Goal: Task Accomplishment & Management: Complete application form

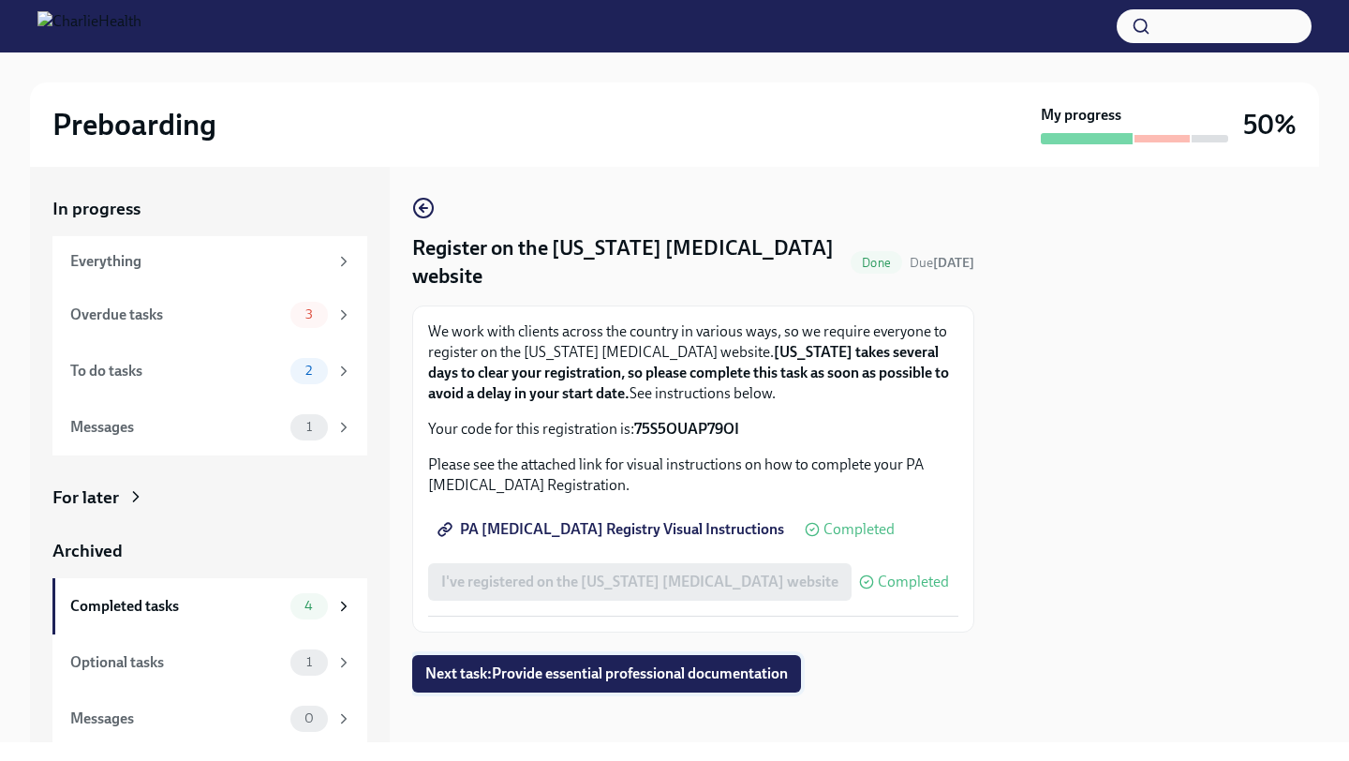
click at [657, 679] on span "Next task : Provide essential professional documentation" at bounding box center [606, 673] width 362 height 19
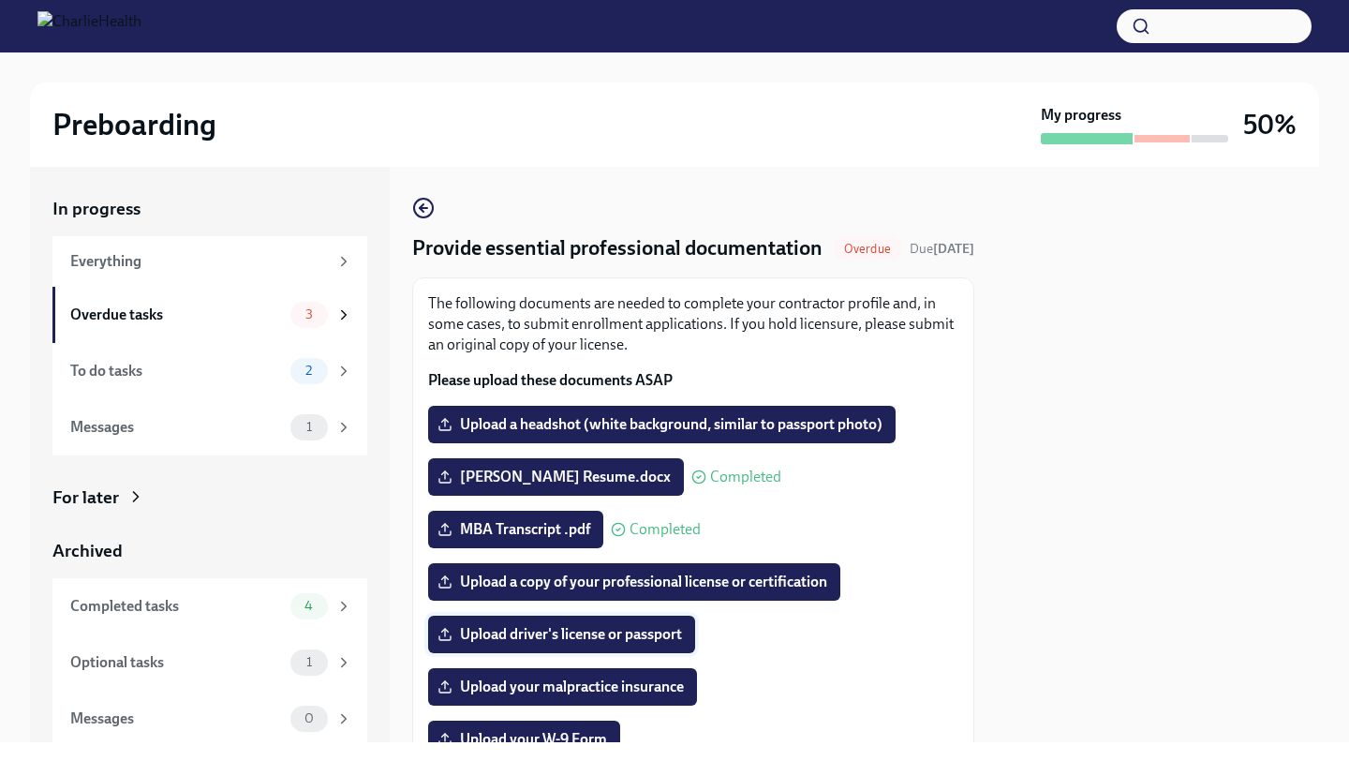
click at [619, 643] on span "Upload driver's license or passport" at bounding box center [561, 634] width 241 height 19
click at [0, 0] on input "Upload driver's license or passport" at bounding box center [0, 0] width 0 height 0
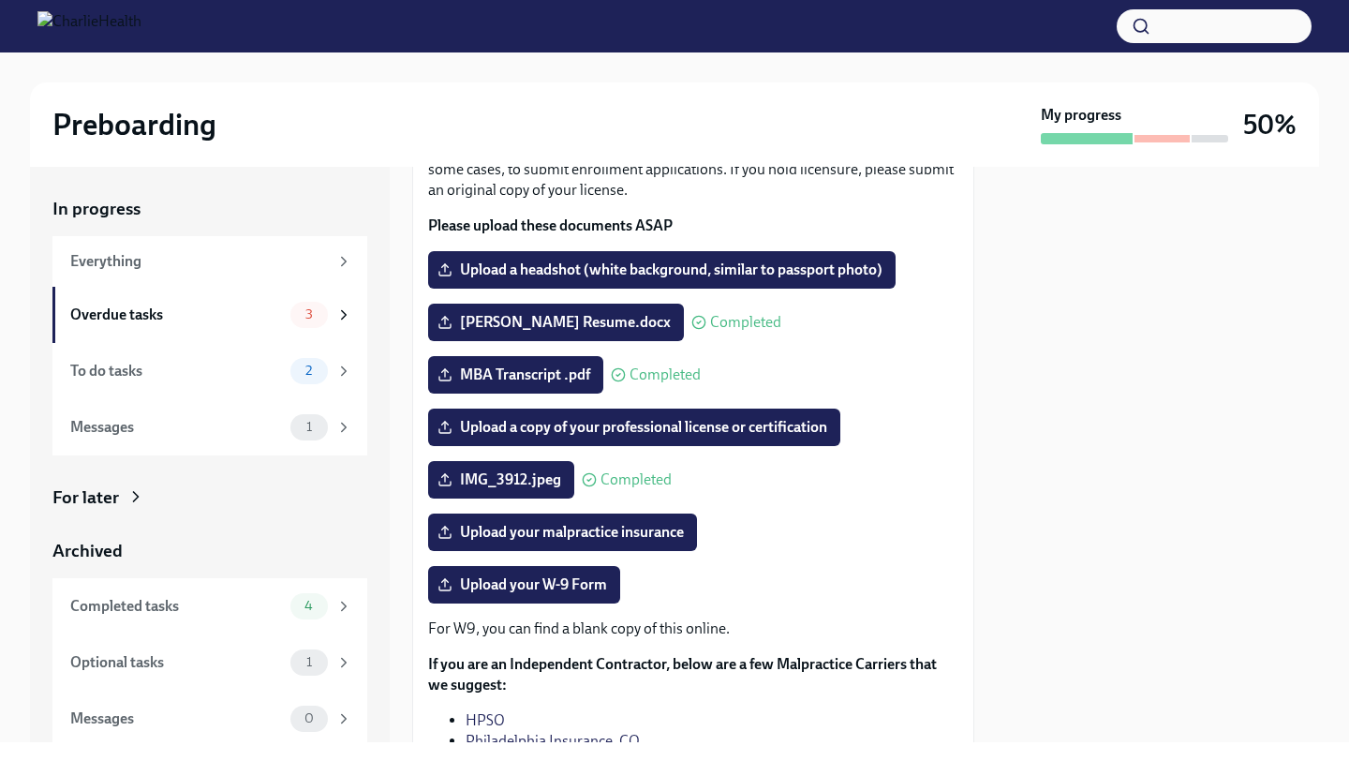
scroll to position [147, 0]
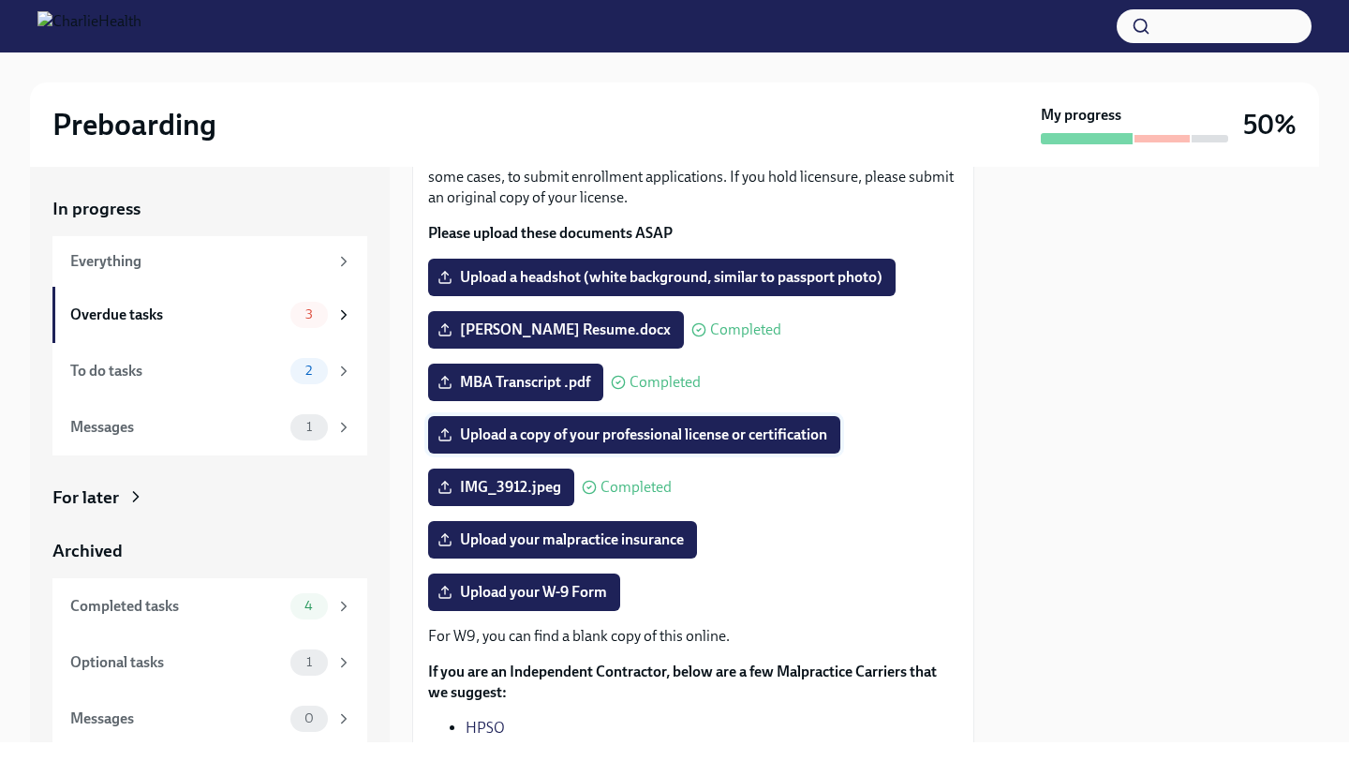
click at [735, 444] on span "Upload a copy of your professional license or certification" at bounding box center [634, 434] width 386 height 19
click at [0, 0] on input "Upload a copy of your professional license or certification" at bounding box center [0, 0] width 0 height 0
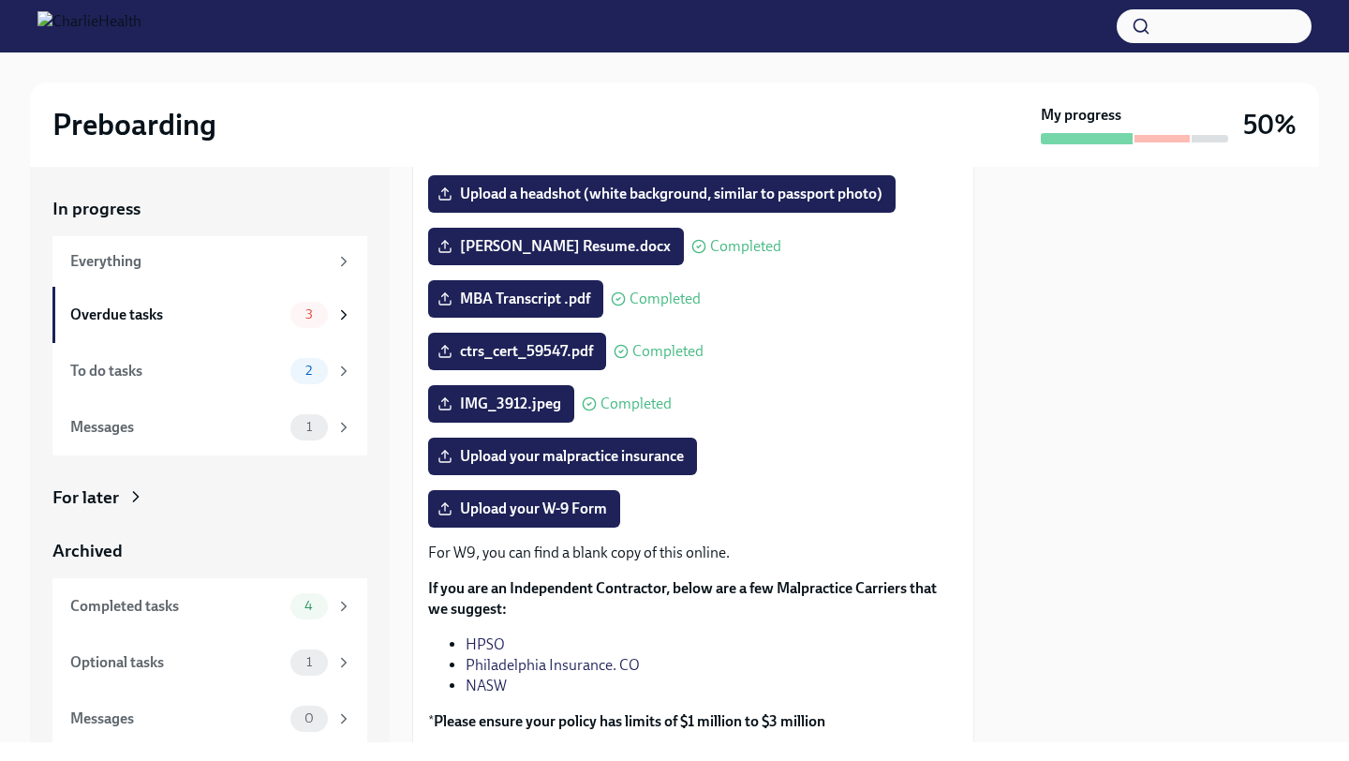
scroll to position [229, 0]
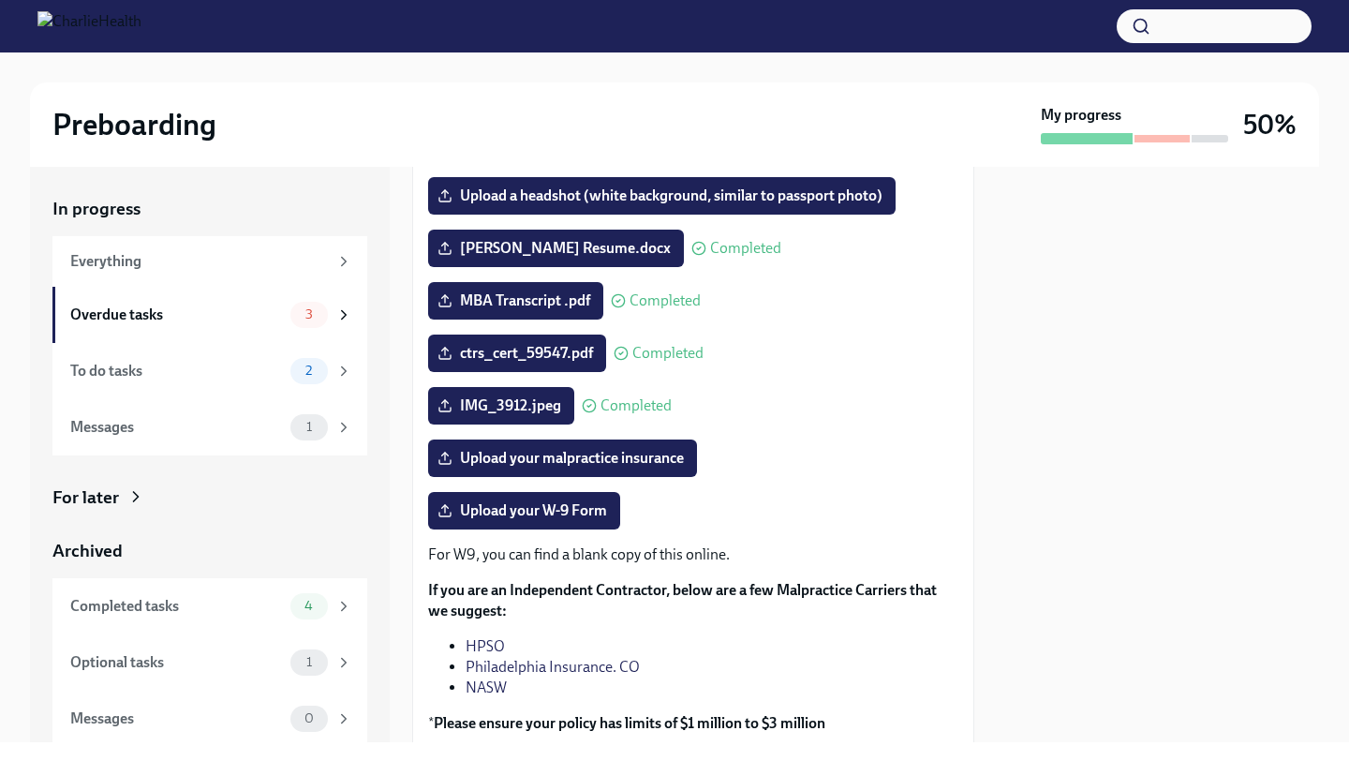
click at [498, 565] on p "For W9, you can find a blank copy of this online." at bounding box center [693, 554] width 530 height 21
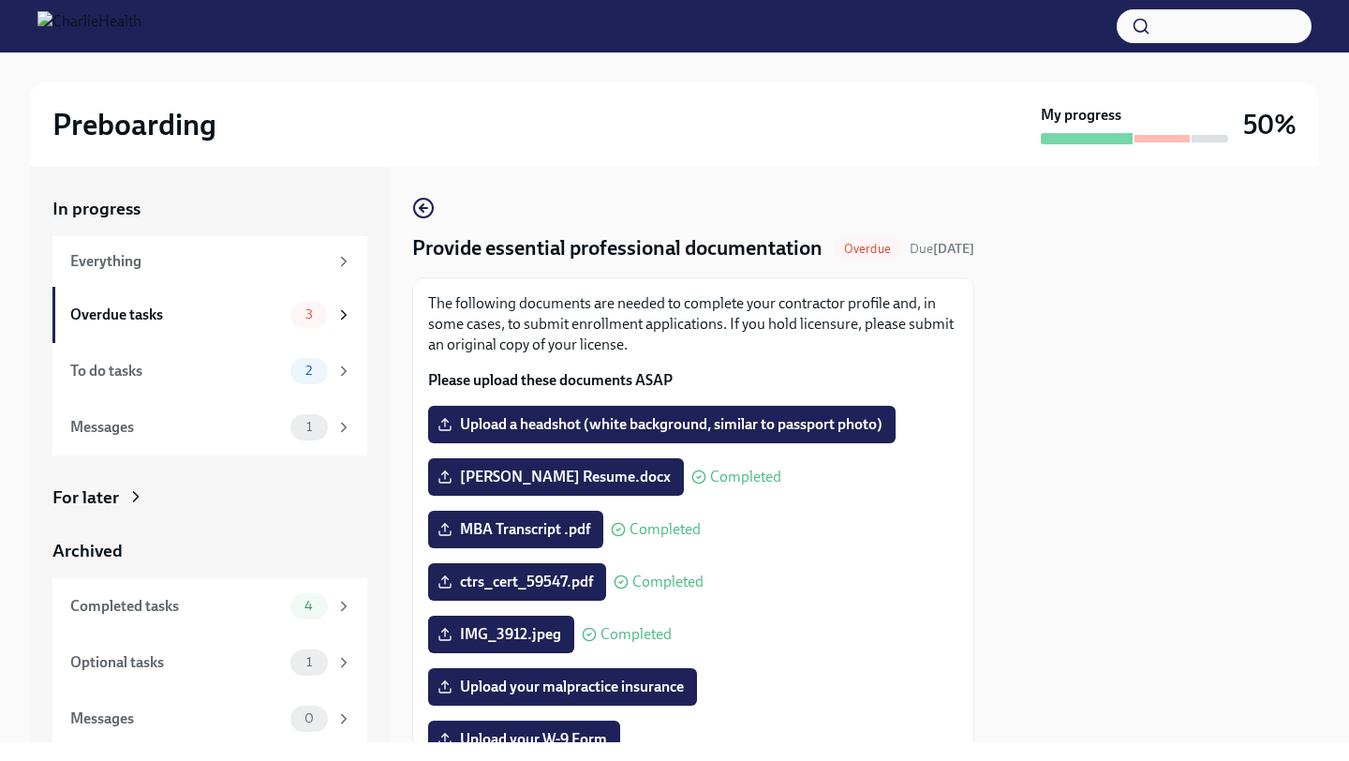
scroll to position [4, 0]
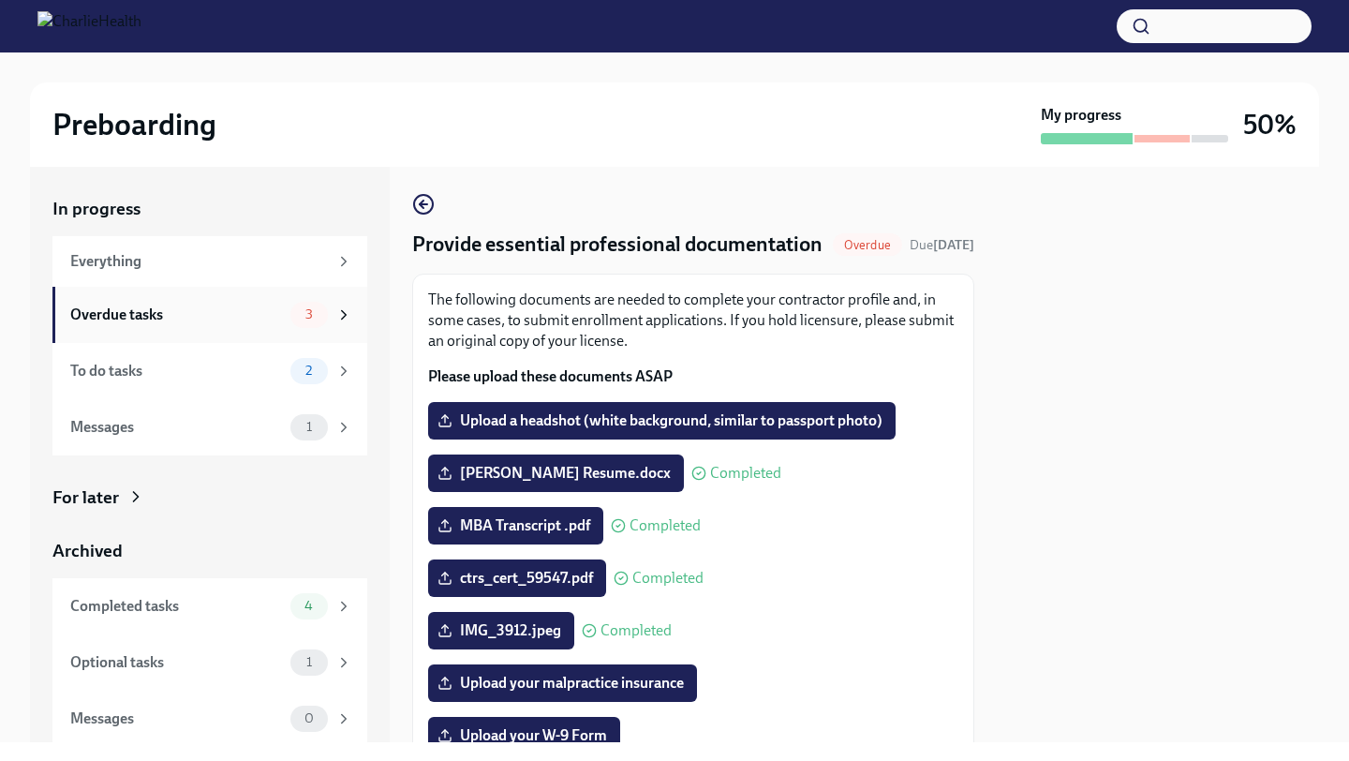
click at [205, 329] on div "Overdue tasks 3" at bounding box center [209, 315] width 315 height 56
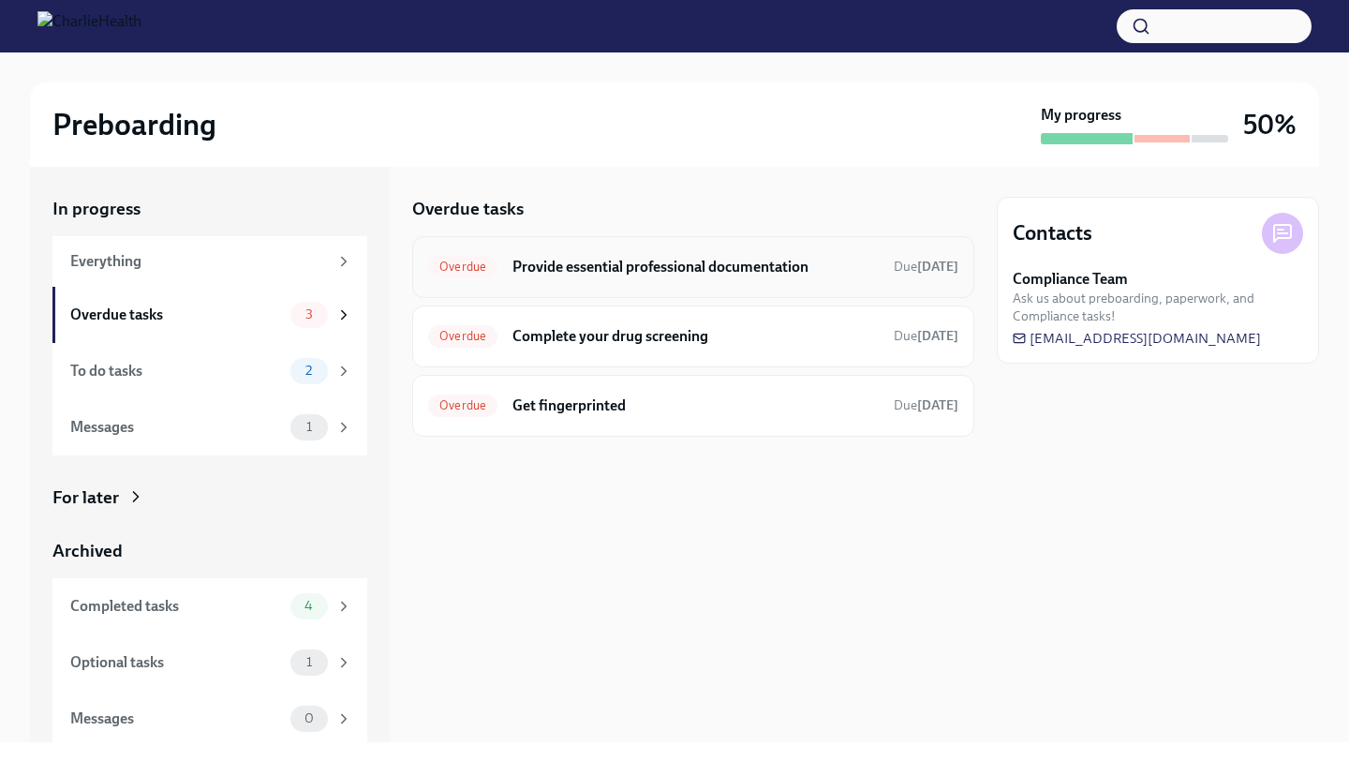
click at [667, 275] on h6 "Provide essential professional documentation" at bounding box center [695, 267] width 366 height 21
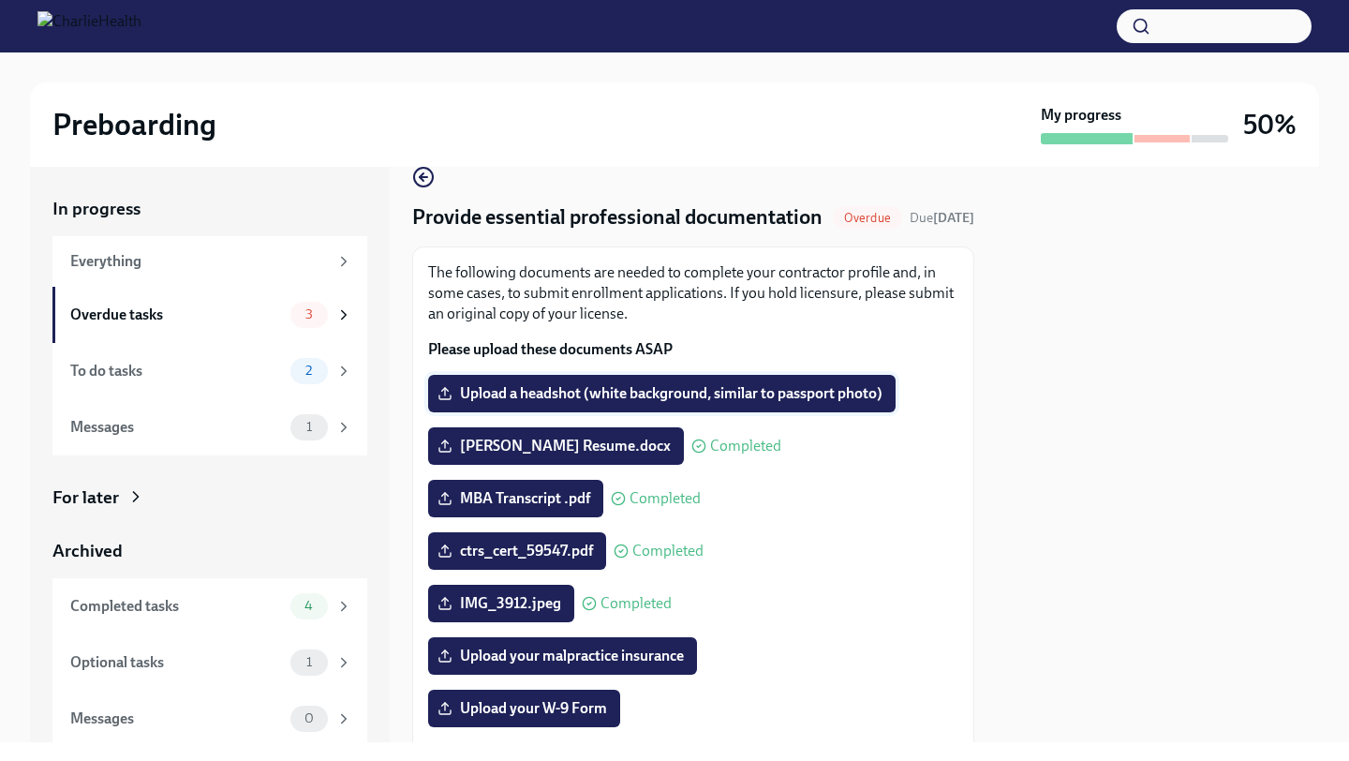
scroll to position [176, 0]
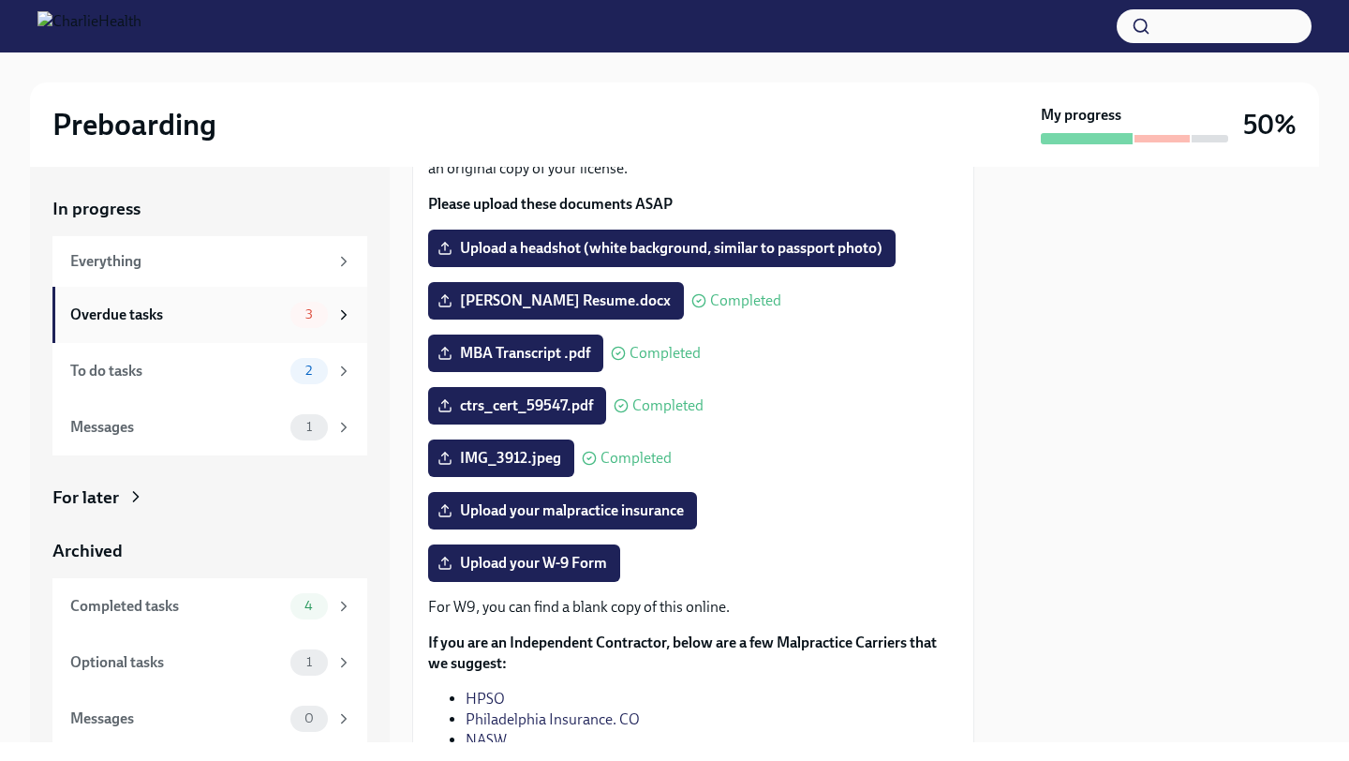
click at [209, 326] on div "Overdue tasks 3" at bounding box center [211, 315] width 282 height 26
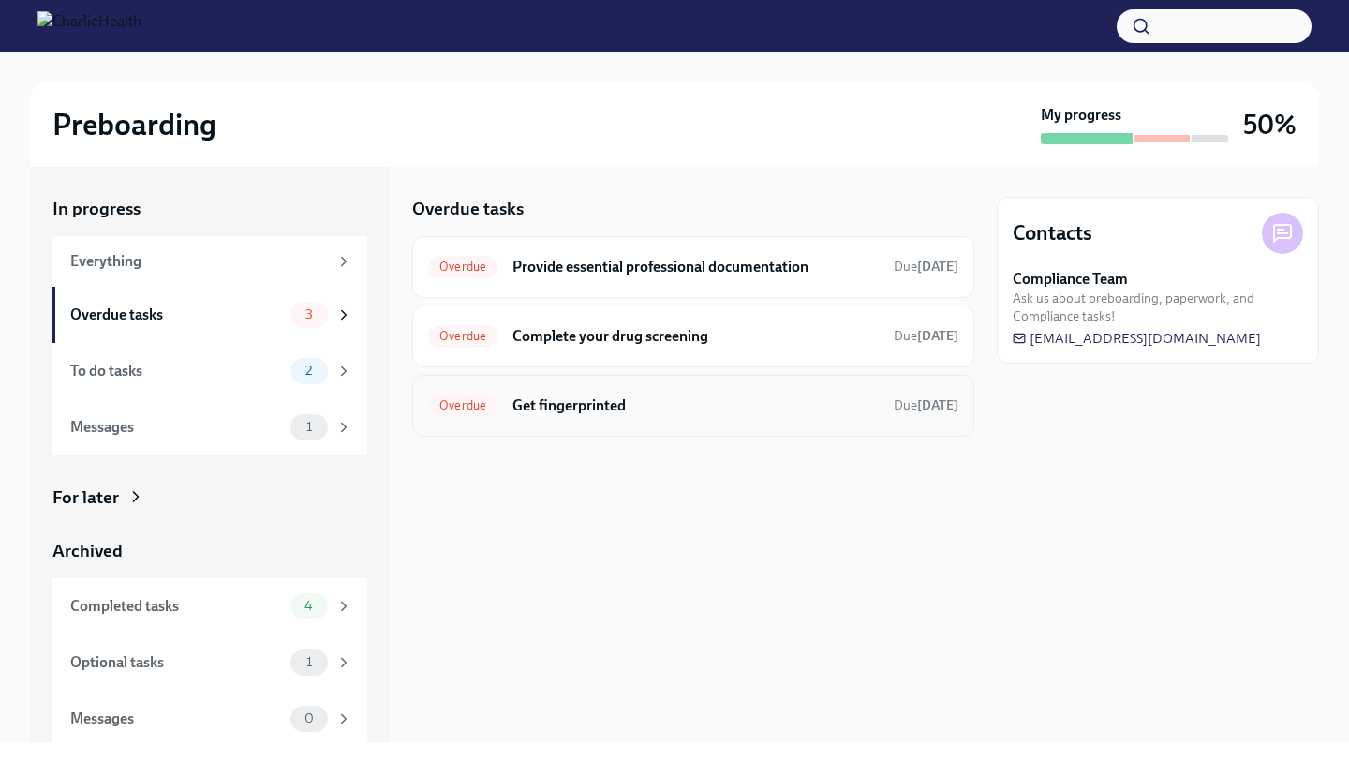
click at [609, 402] on h6 "Get fingerprinted" at bounding box center [695, 405] width 366 height 21
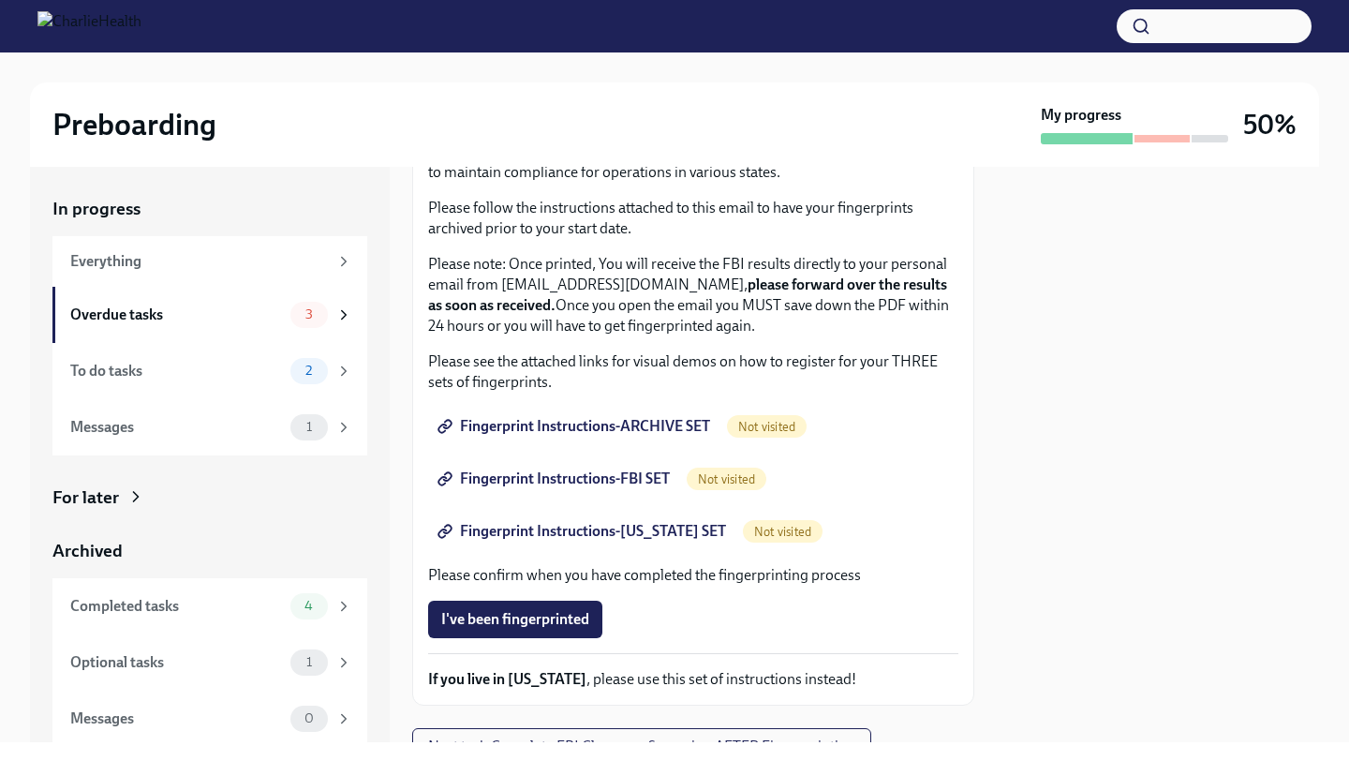
scroll to position [153, 0]
click at [155, 271] on div "Everything" at bounding box center [199, 261] width 258 height 21
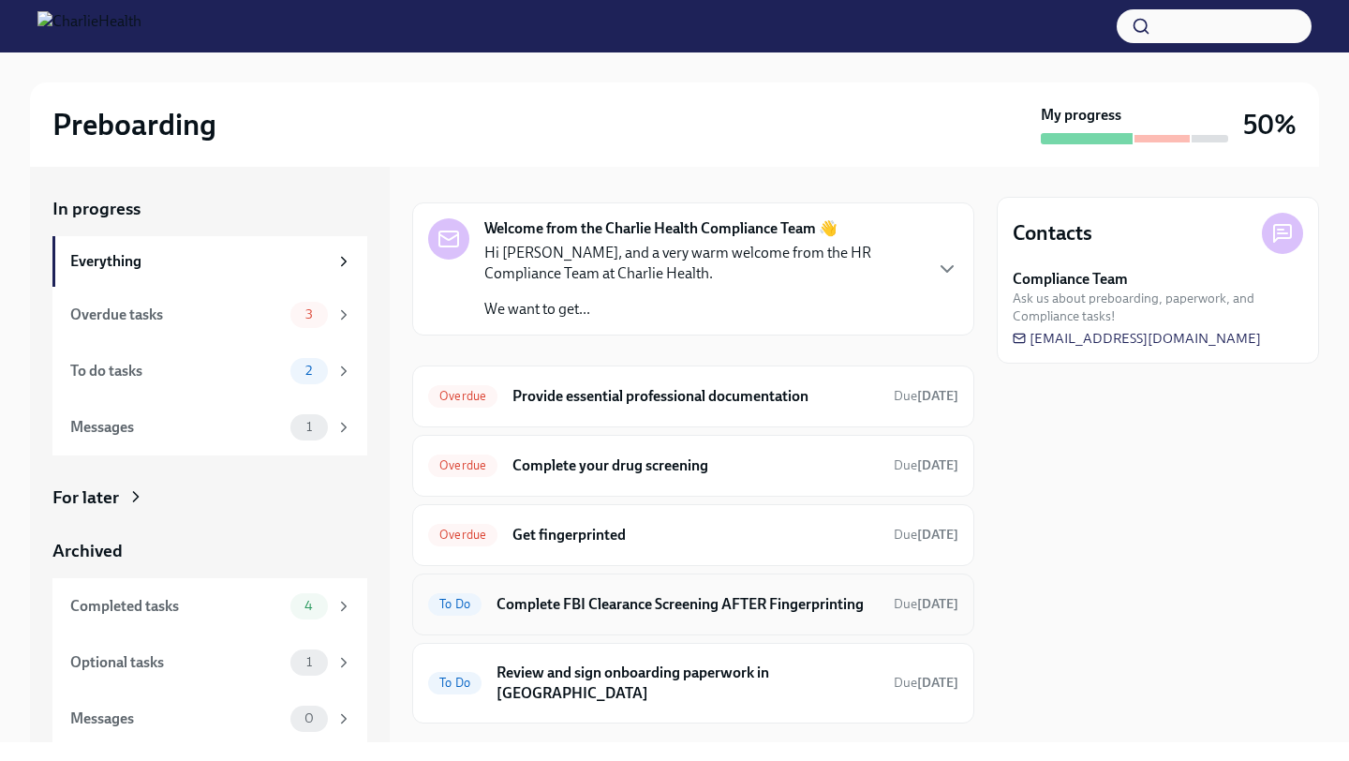
scroll to position [74, 0]
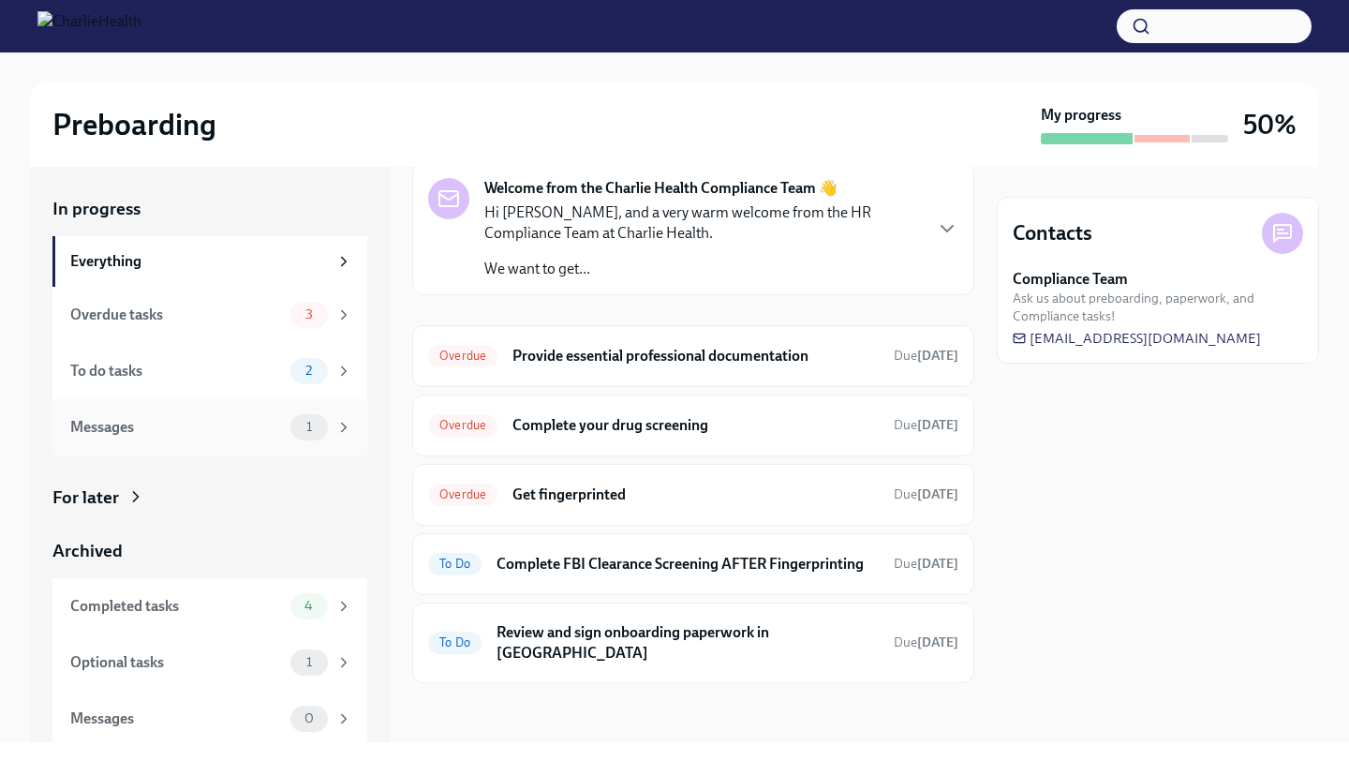
click at [211, 439] on div "Messages 1" at bounding box center [209, 427] width 315 height 56
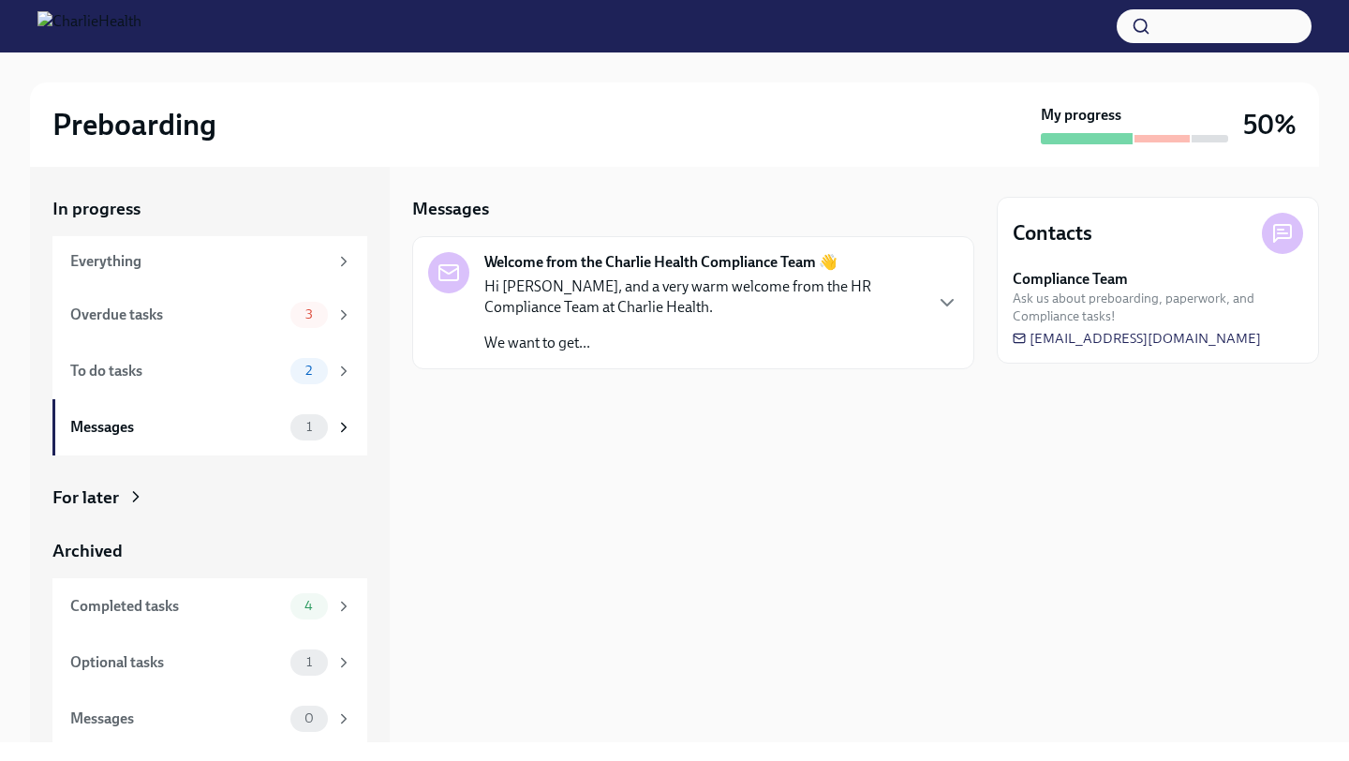
click at [686, 288] on p "Hi [PERSON_NAME], and a very warm welcome from the HR Compliance Team at Charli…" at bounding box center [702, 296] width 436 height 41
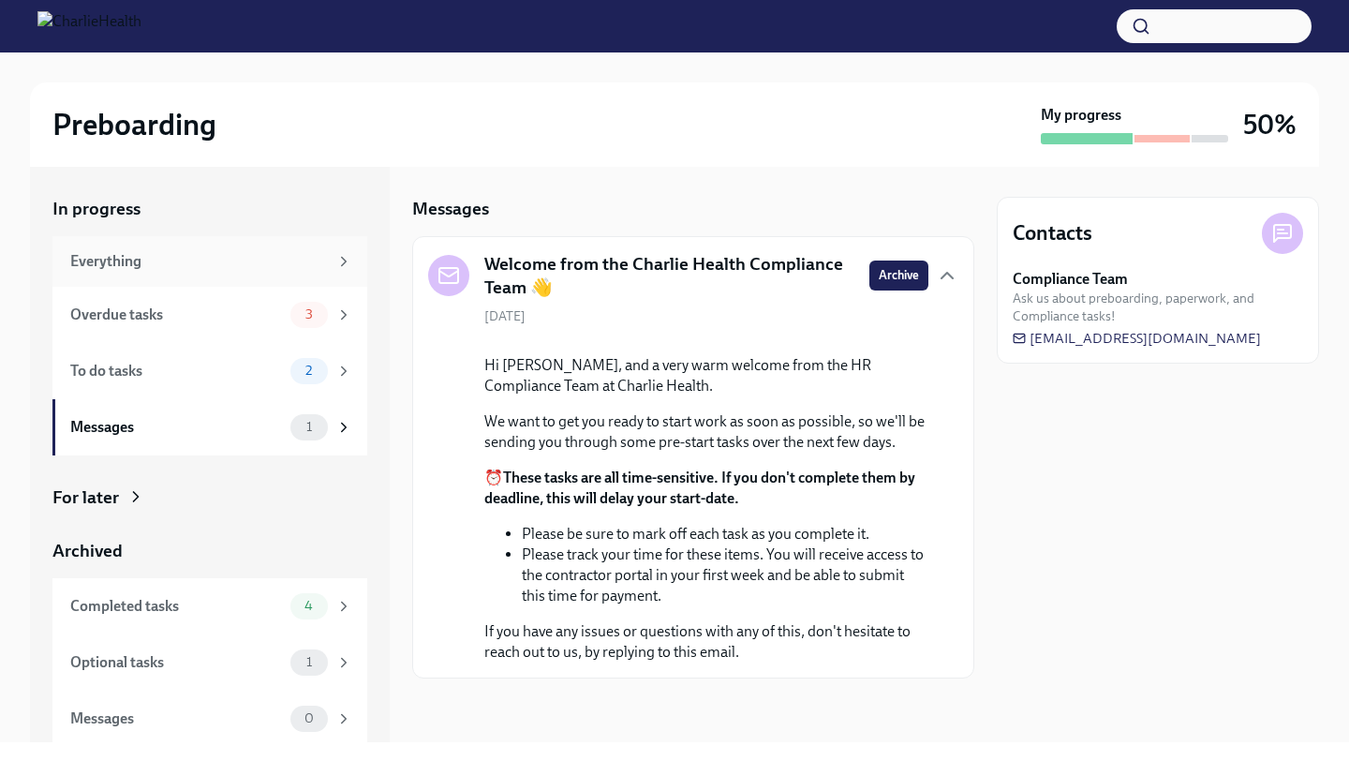
click at [140, 269] on div "Everything" at bounding box center [199, 261] width 258 height 21
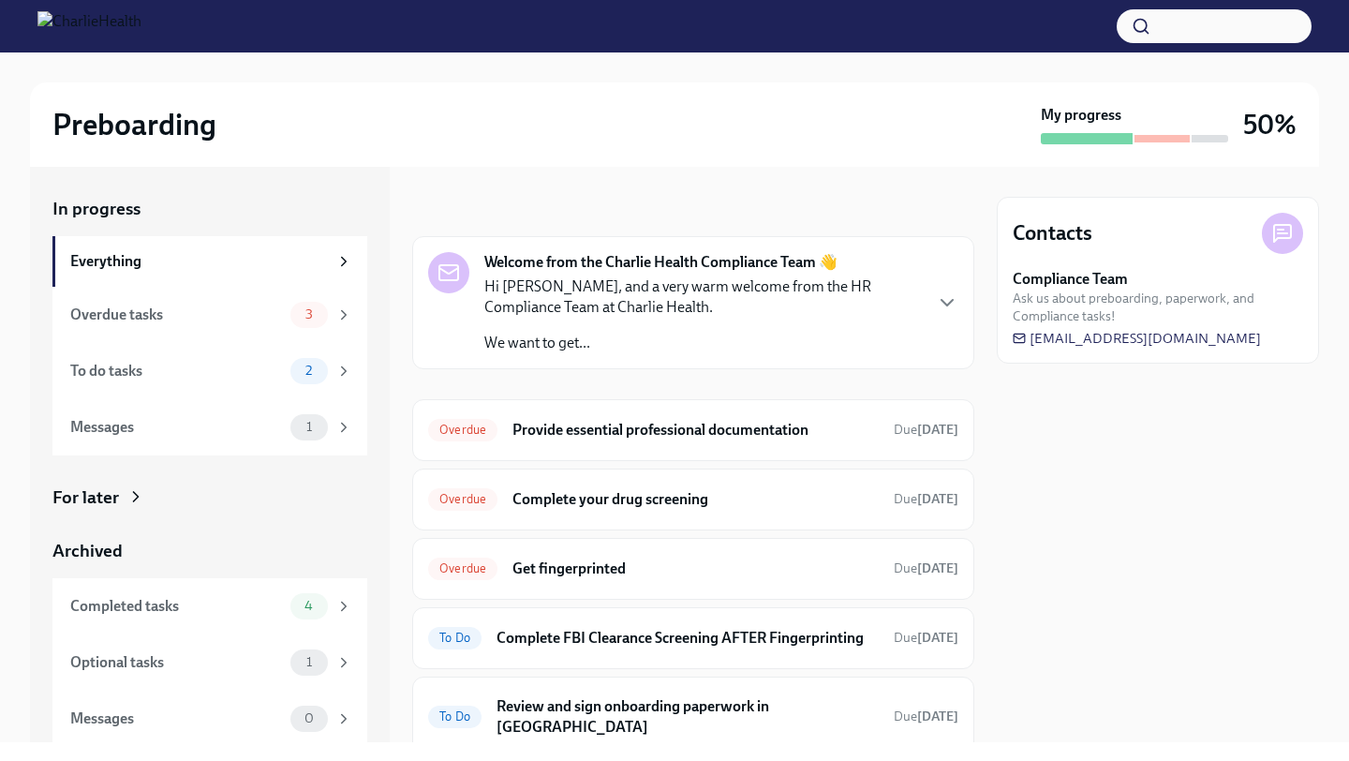
click at [590, 281] on p "Hi [PERSON_NAME], and a very warm welcome from the HR Compliance Team at Charli…" at bounding box center [702, 296] width 436 height 41
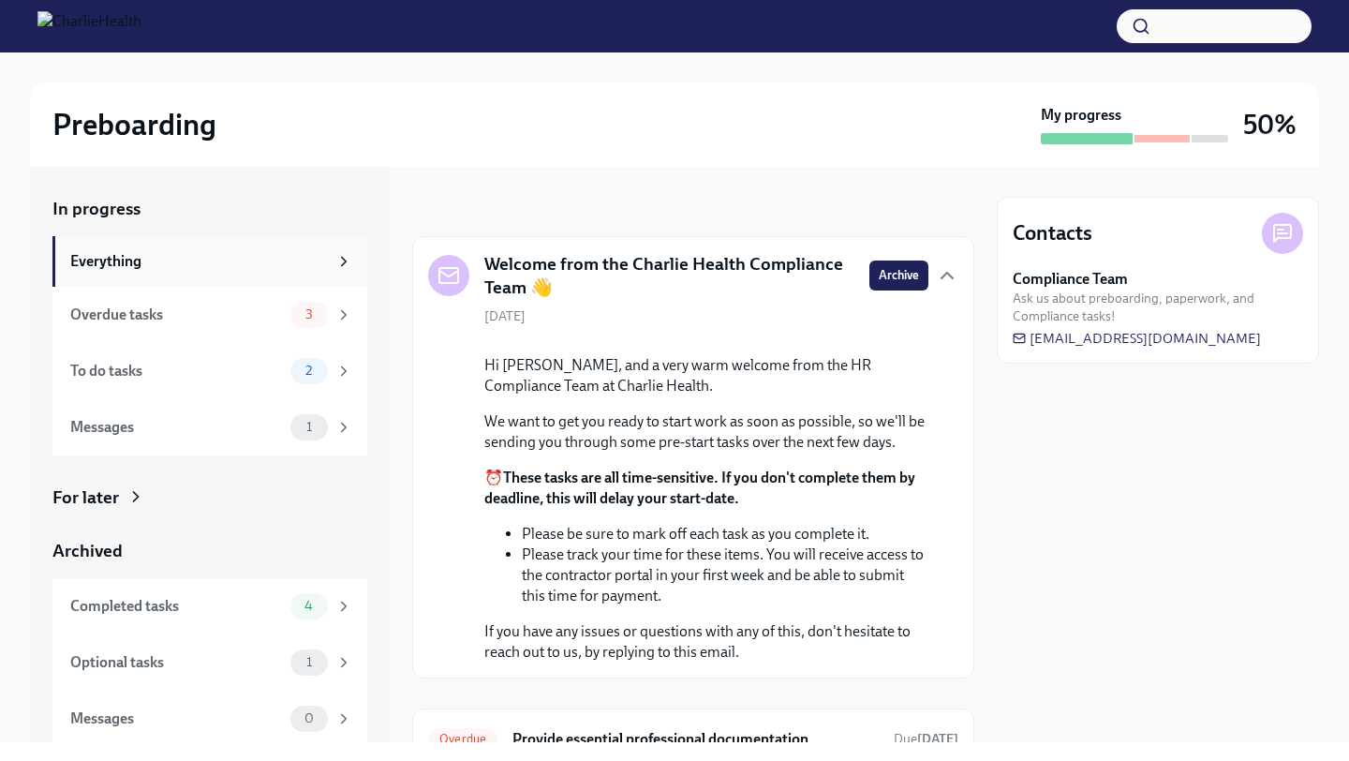
click at [143, 262] on div "Everything" at bounding box center [199, 261] width 258 height 21
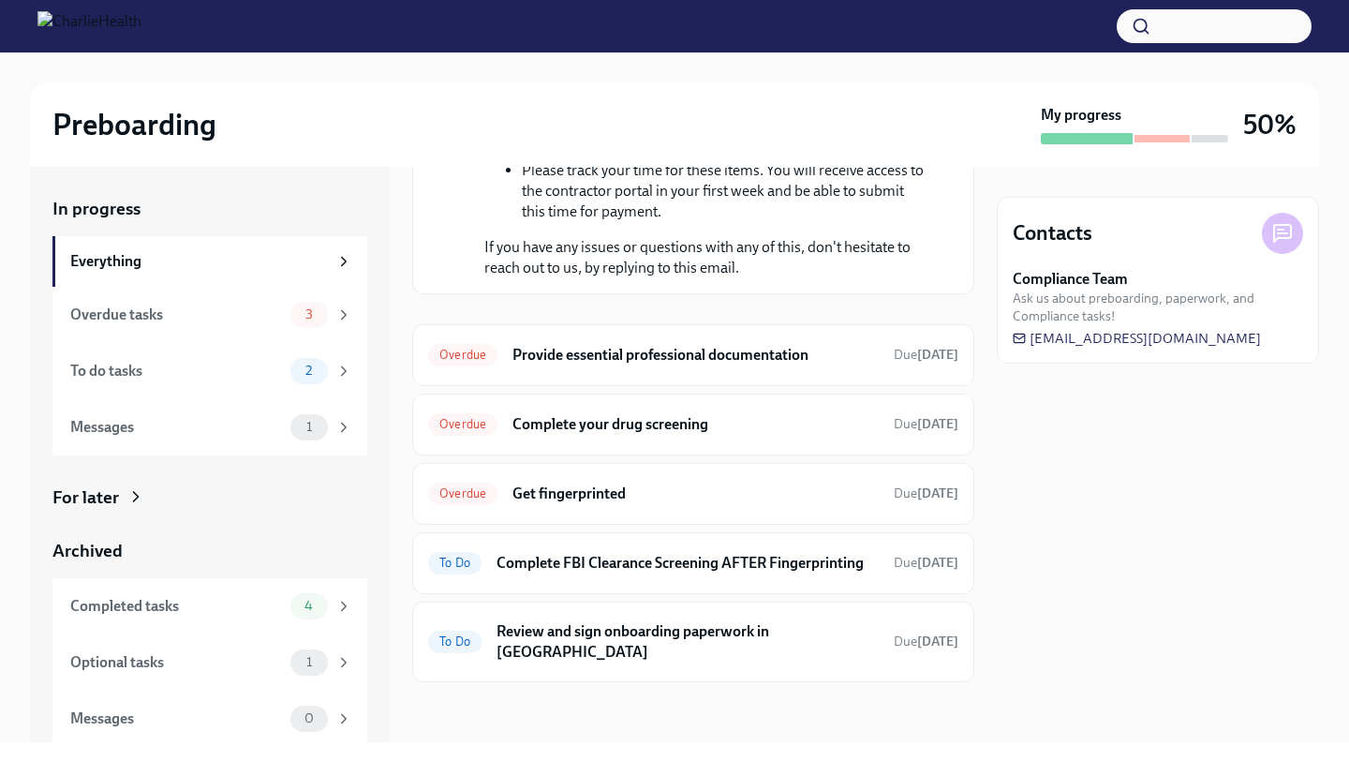
scroll to position [528, 0]
click at [762, 359] on h6 "Provide essential professional documentation" at bounding box center [695, 355] width 366 height 21
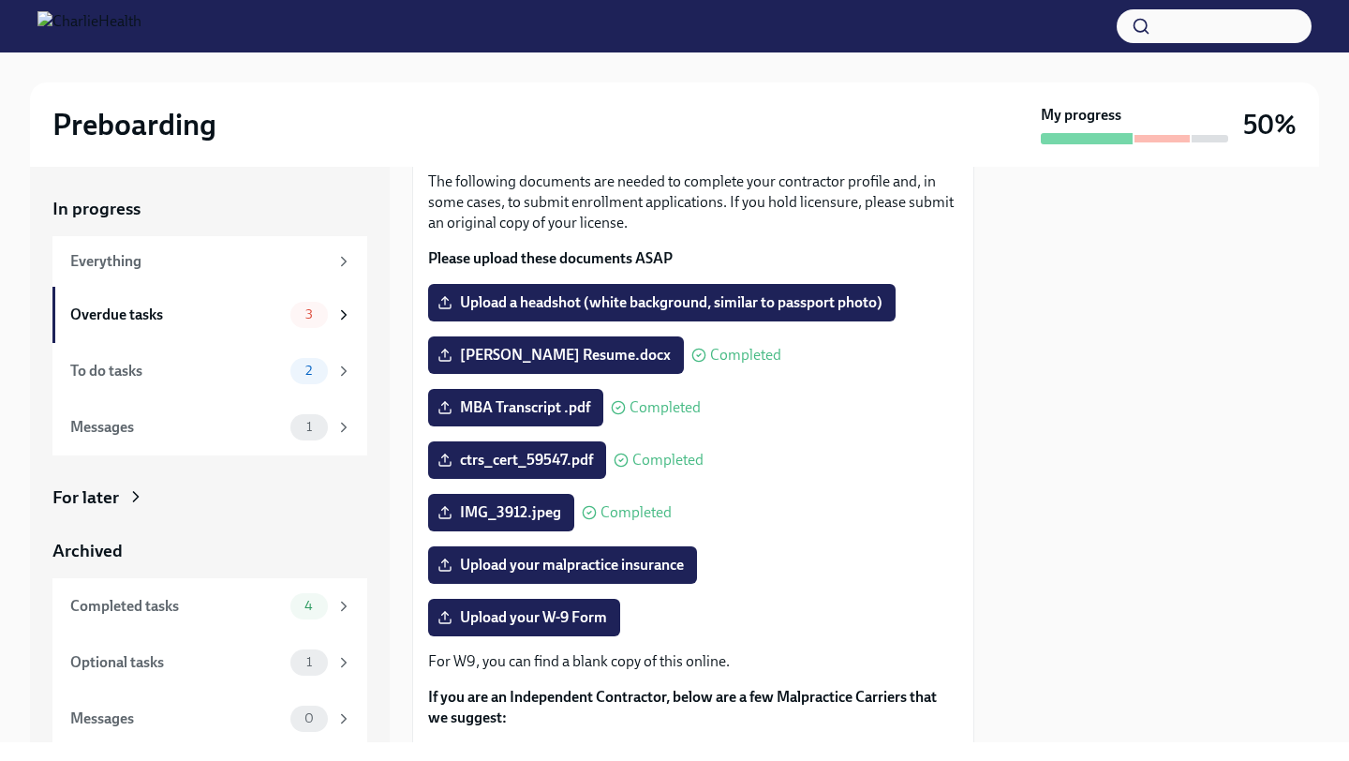
scroll to position [121, 0]
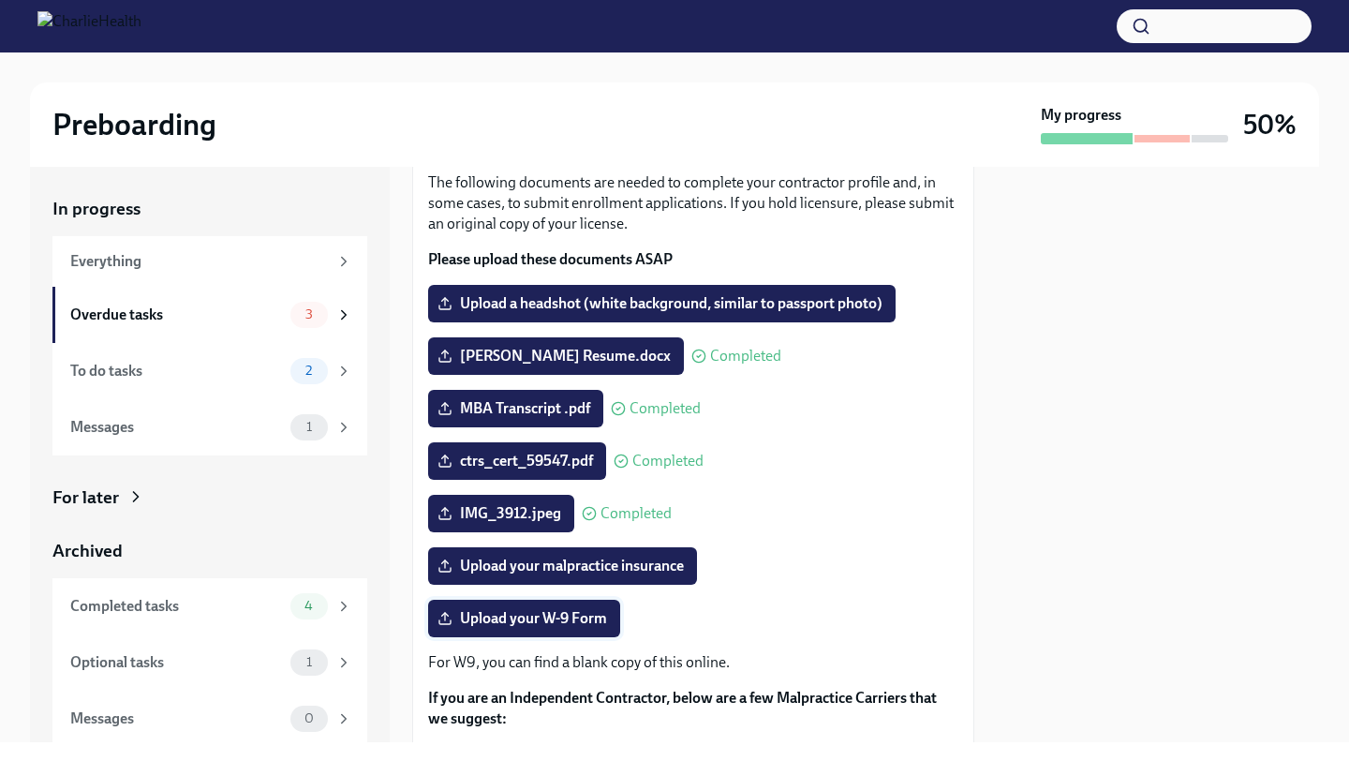
click at [580, 628] on span "Upload your W-9 Form" at bounding box center [524, 618] width 166 height 19
click at [0, 0] on input "Upload your W-9 Form" at bounding box center [0, 0] width 0 height 0
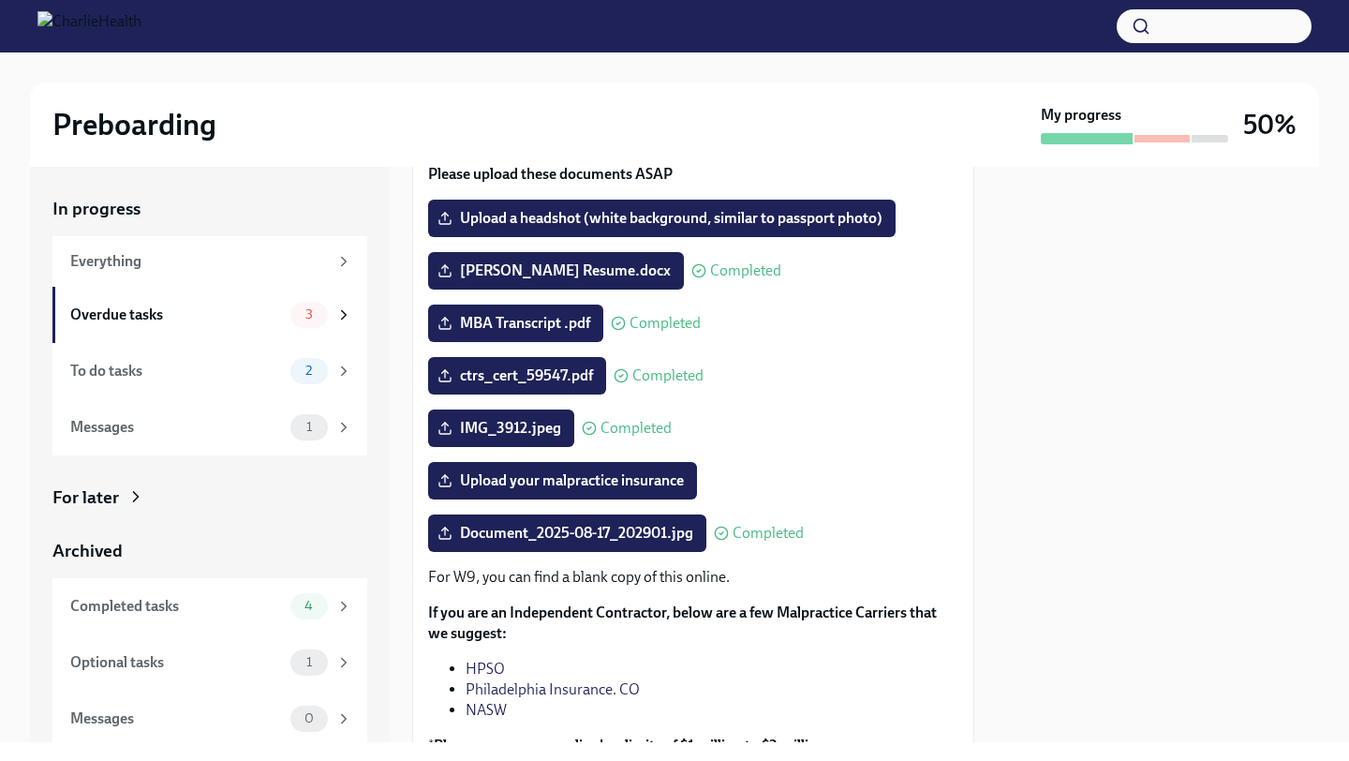
scroll to position [208, 0]
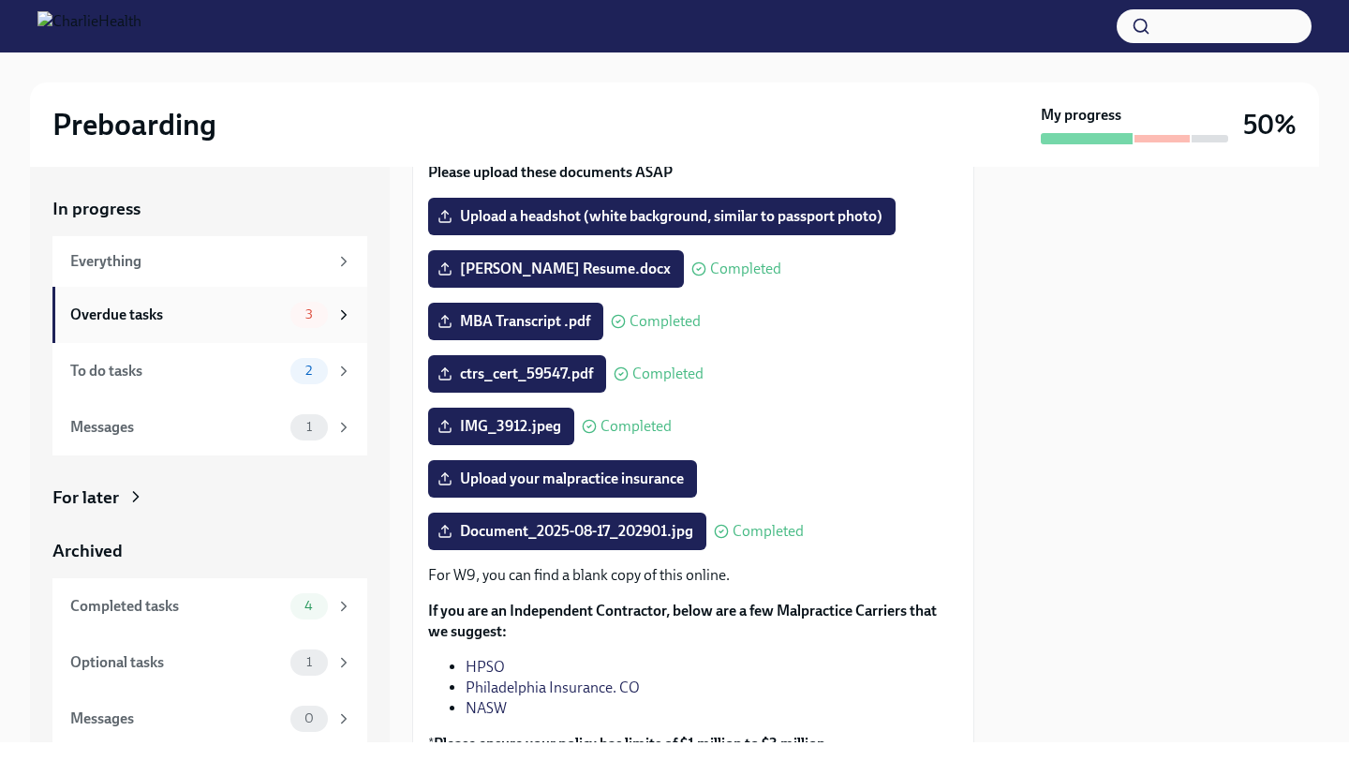
click at [146, 311] on div "Overdue tasks" at bounding box center [176, 314] width 213 height 21
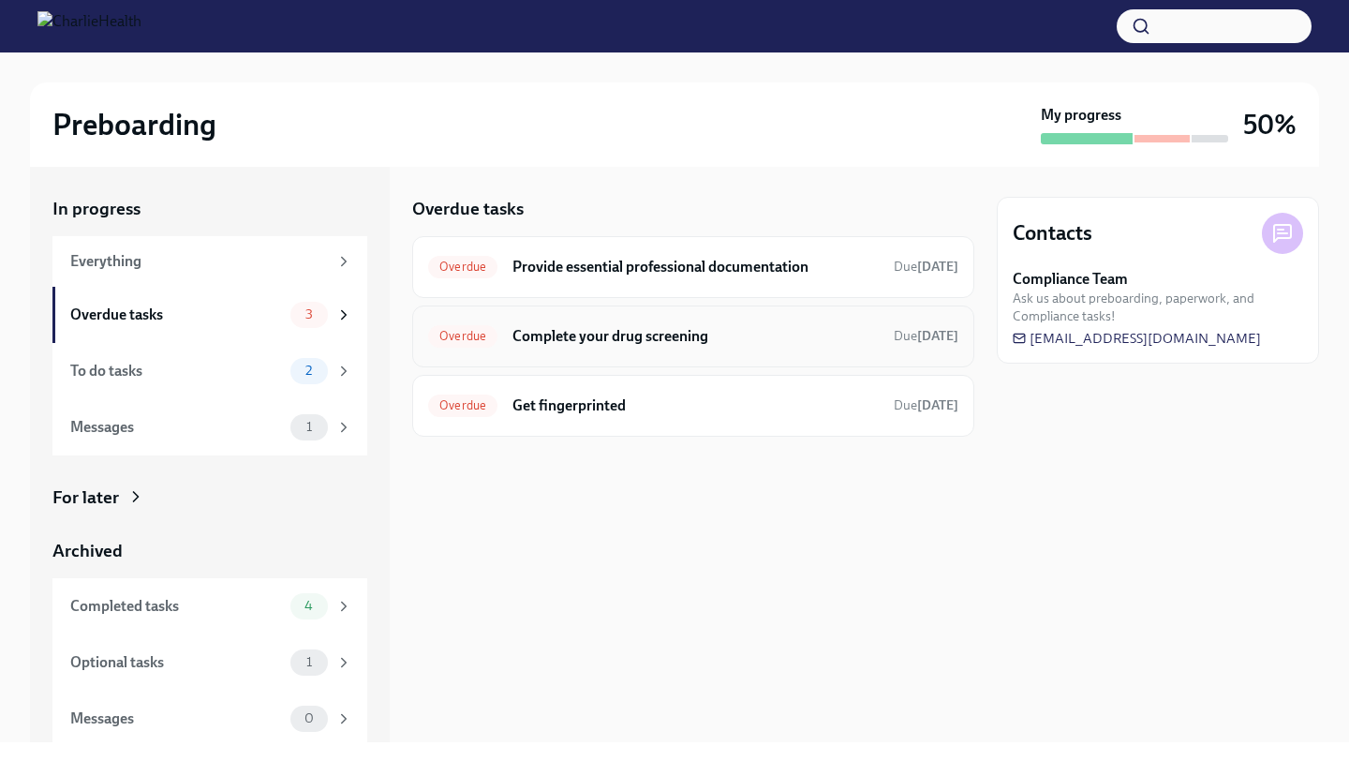
click at [702, 340] on h6 "Complete your drug screening" at bounding box center [695, 336] width 366 height 21
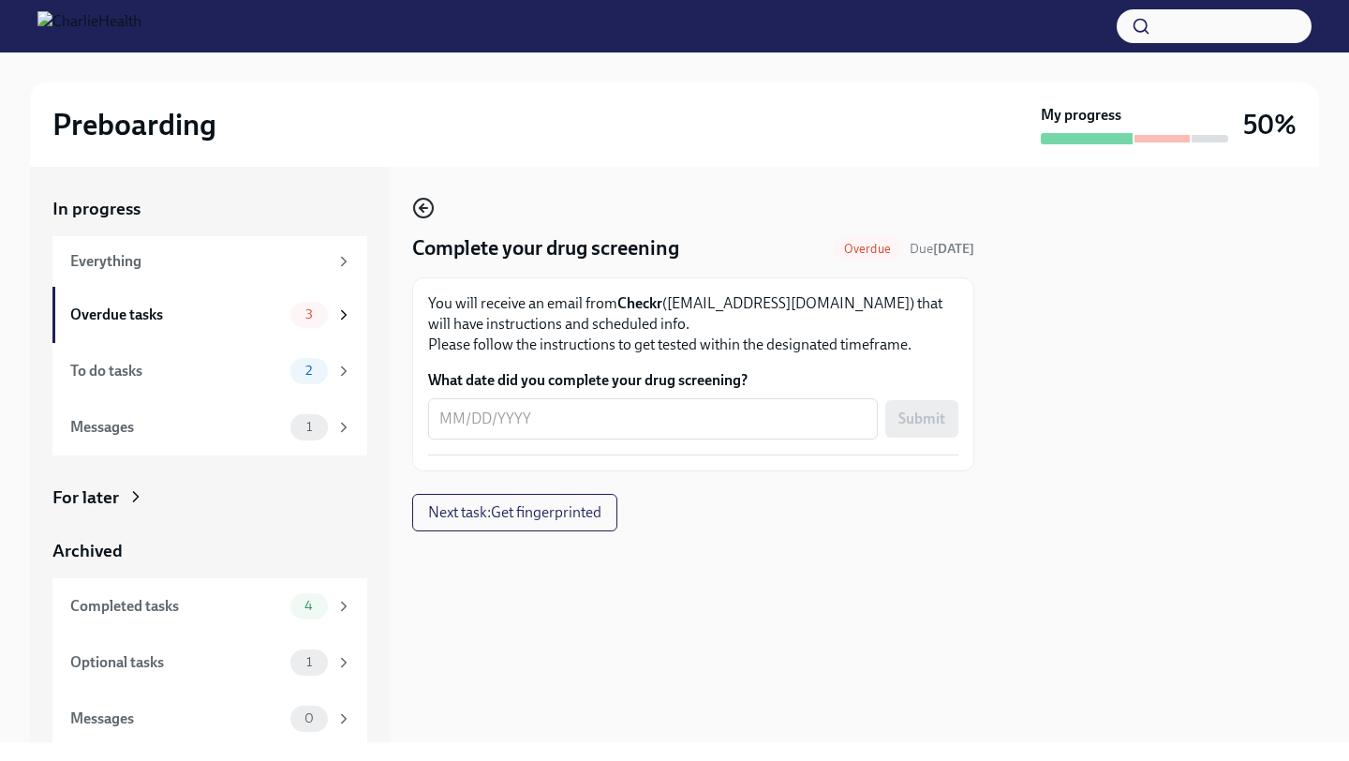
click at [425, 212] on icon "button" at bounding box center [423, 208] width 22 height 22
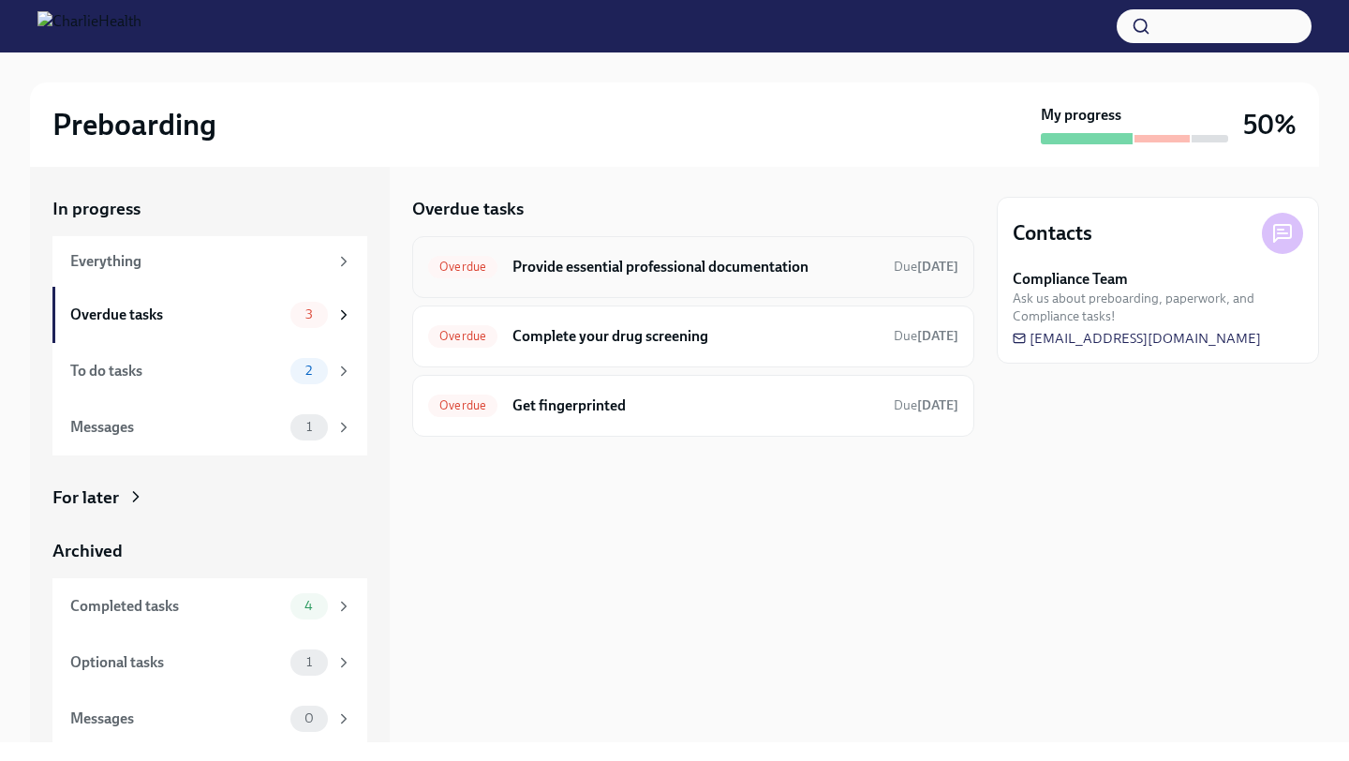
click at [708, 265] on h6 "Provide essential professional documentation" at bounding box center [695, 267] width 366 height 21
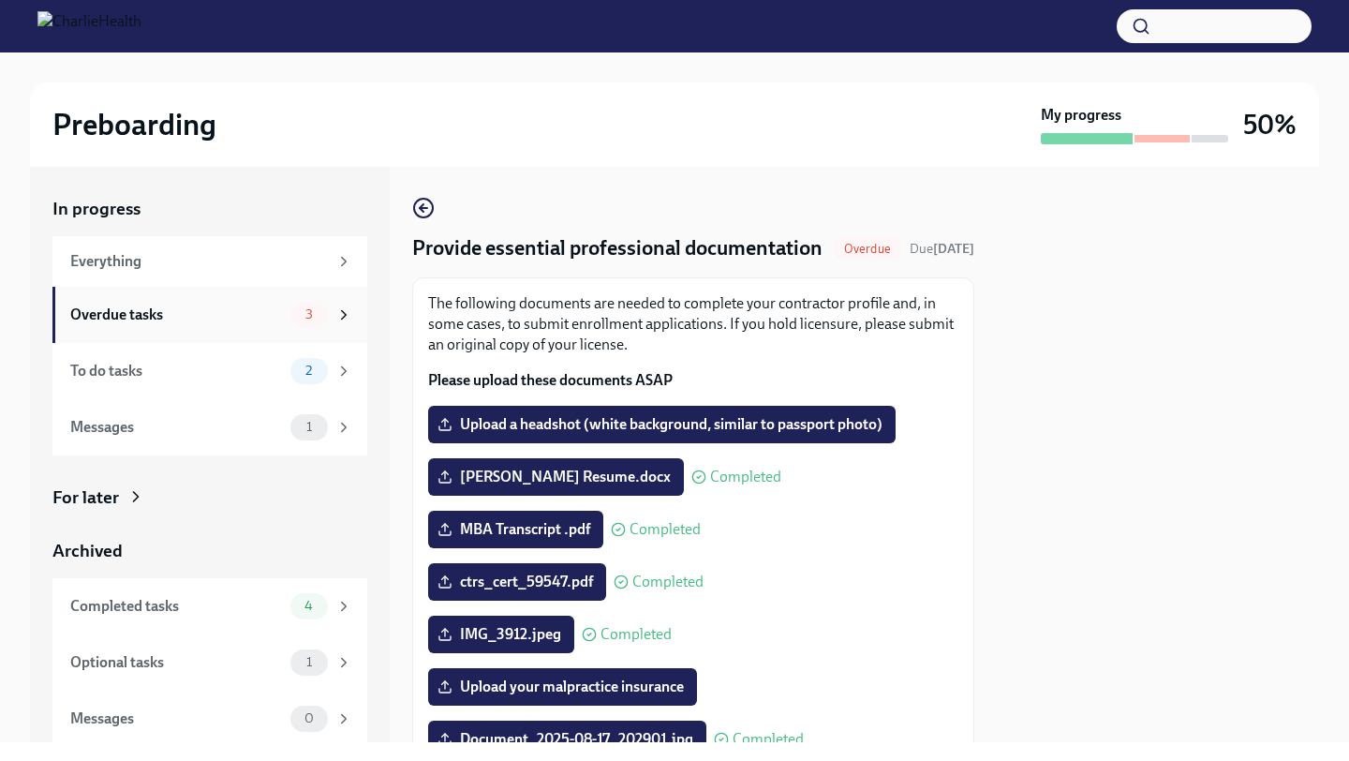
click at [294, 318] on span "3" at bounding box center [309, 314] width 30 height 14
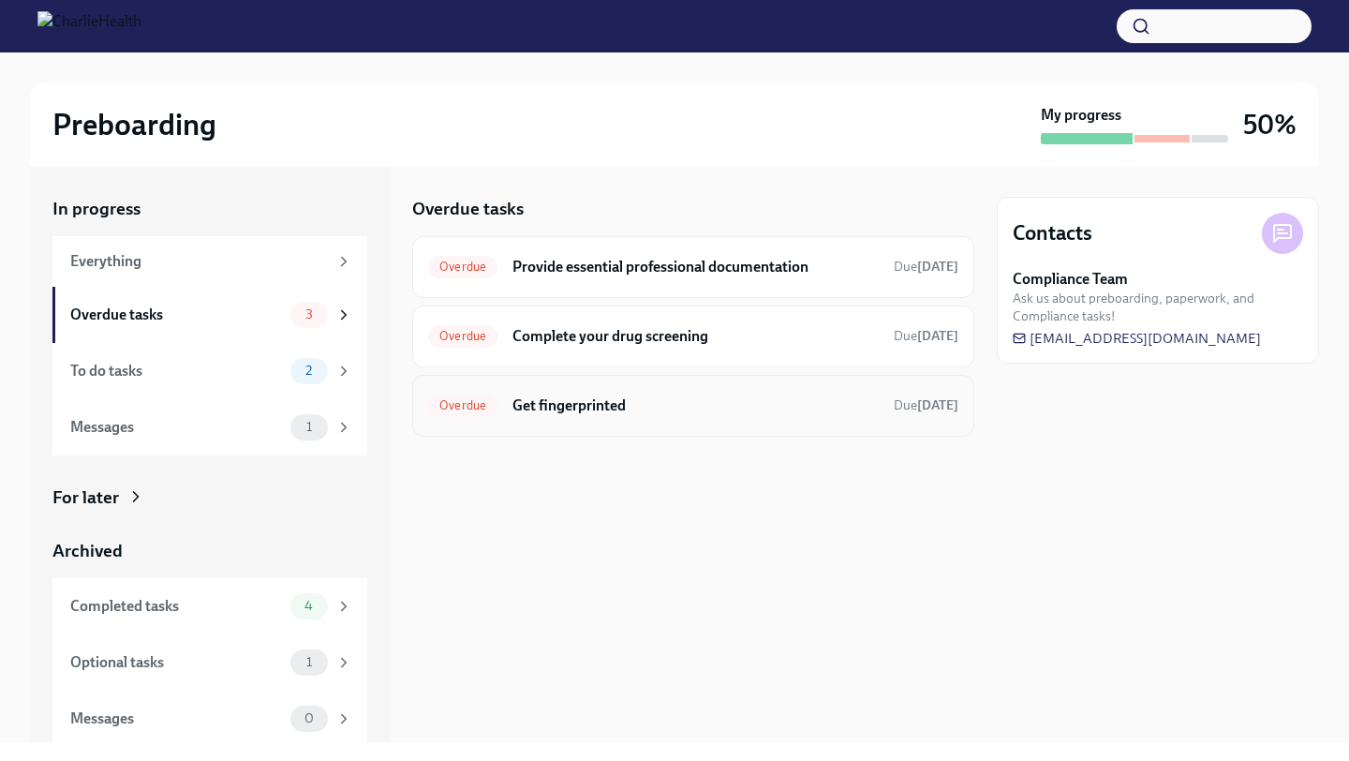
click at [611, 410] on h6 "Get fingerprinted" at bounding box center [695, 405] width 366 height 21
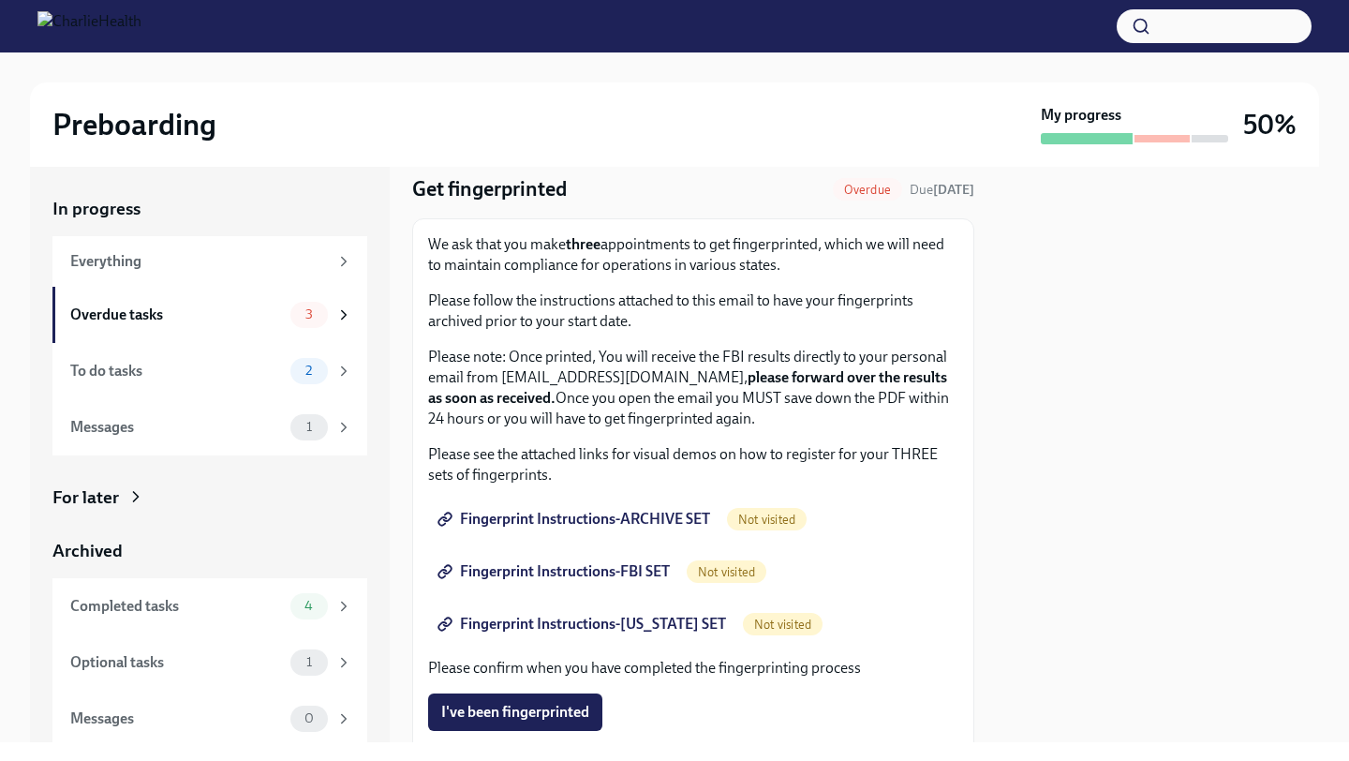
scroll to position [51, 0]
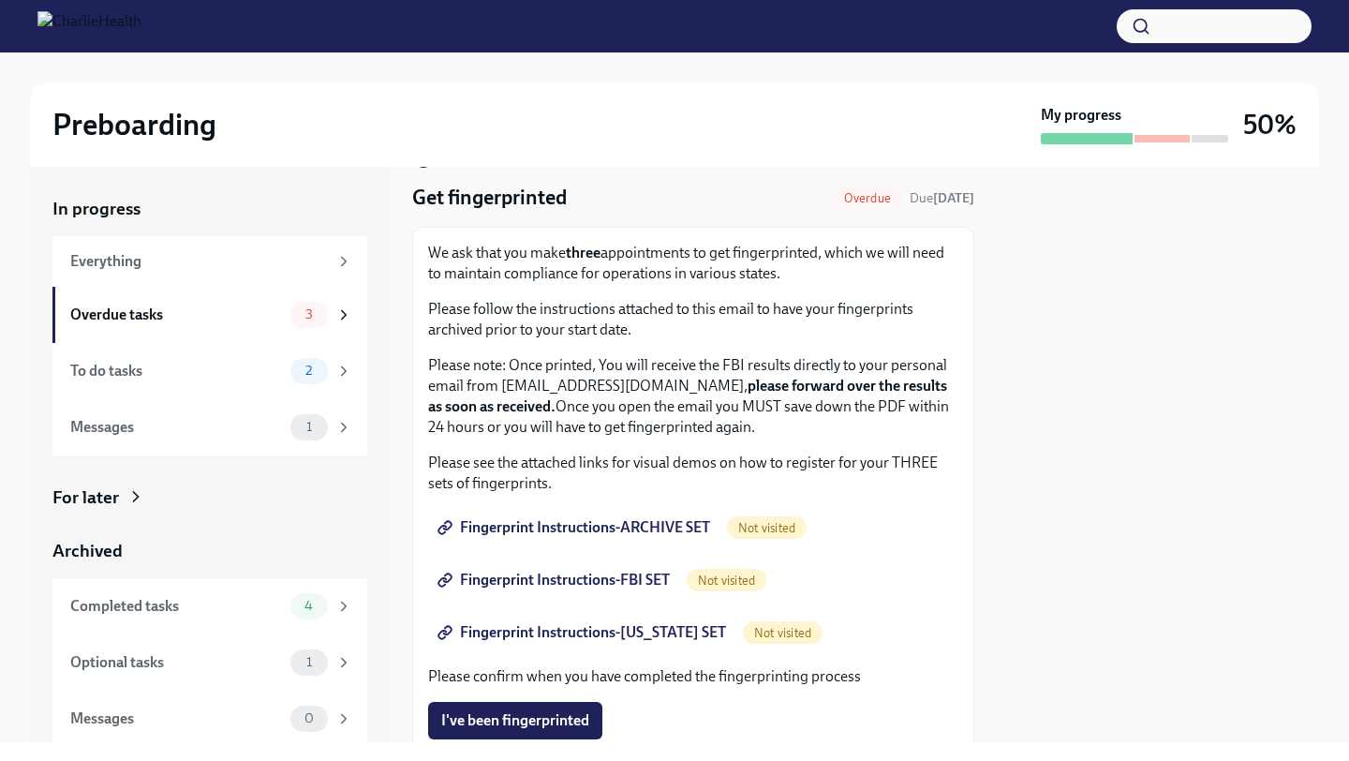
drag, startPoint x: 850, startPoint y: 650, endPoint x: 819, endPoint y: 671, distance: 37.9
click at [843, 655] on div "We ask that you make three appointments to get fingerprinted, which we will nee…" at bounding box center [693, 517] width 530 height 548
click at [771, 529] on span "Not visited" at bounding box center [767, 528] width 80 height 14
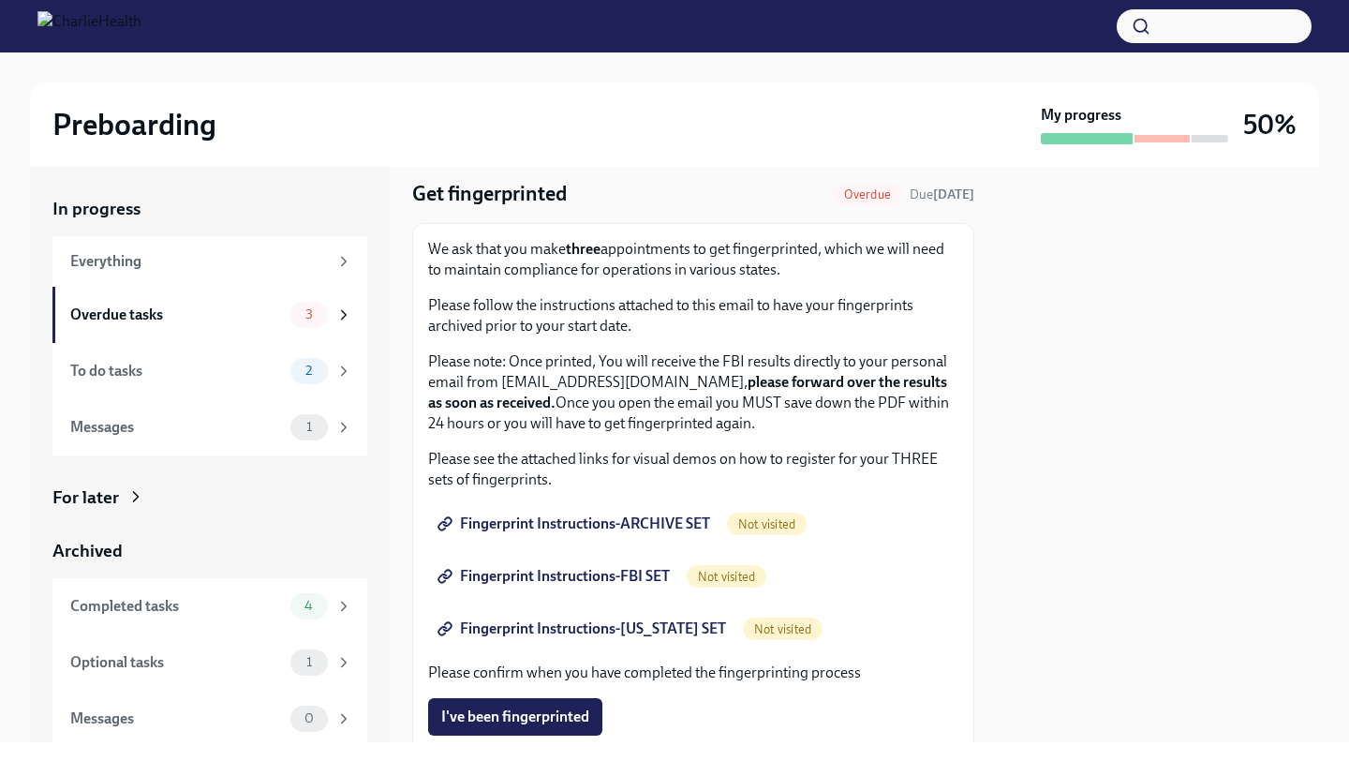
click at [631, 525] on span "Fingerprint Instructions-ARCHIVE SET" at bounding box center [575, 523] width 269 height 19
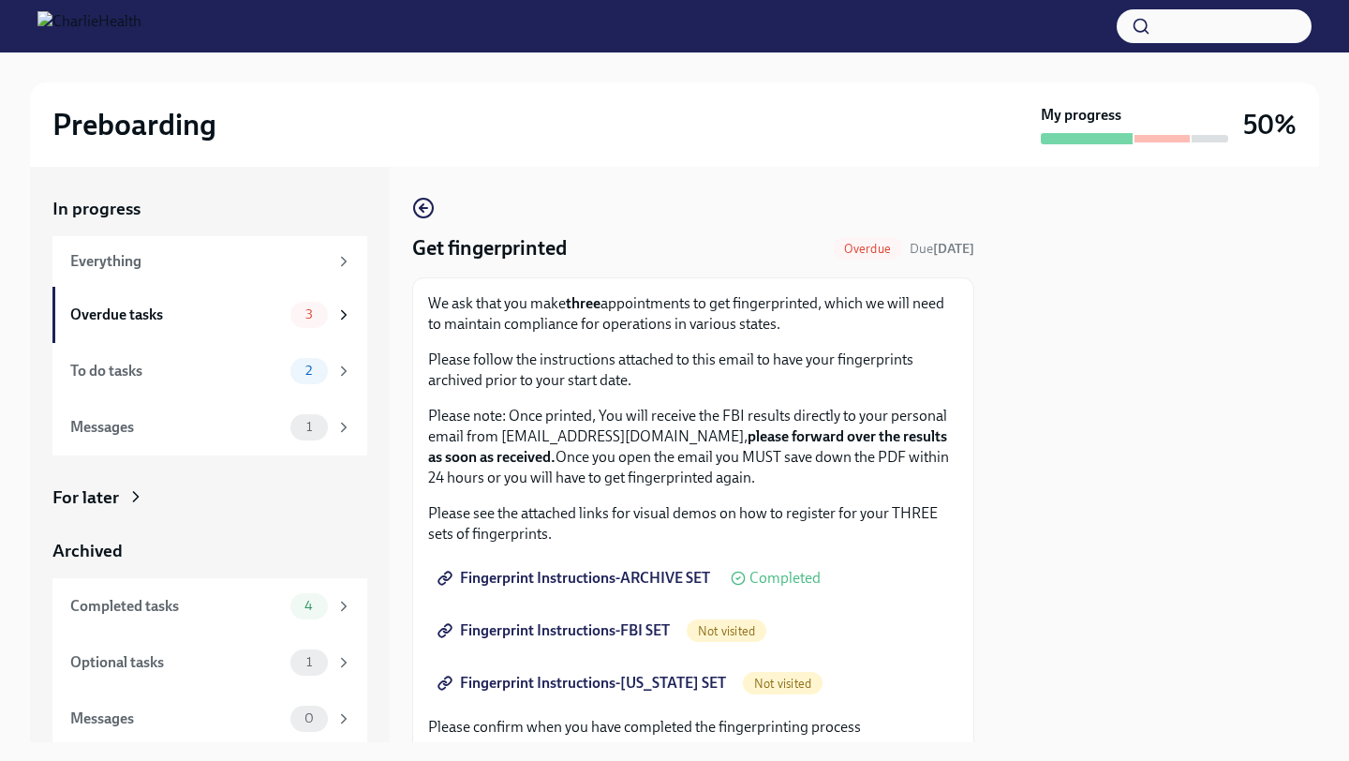
scroll to position [4, 0]
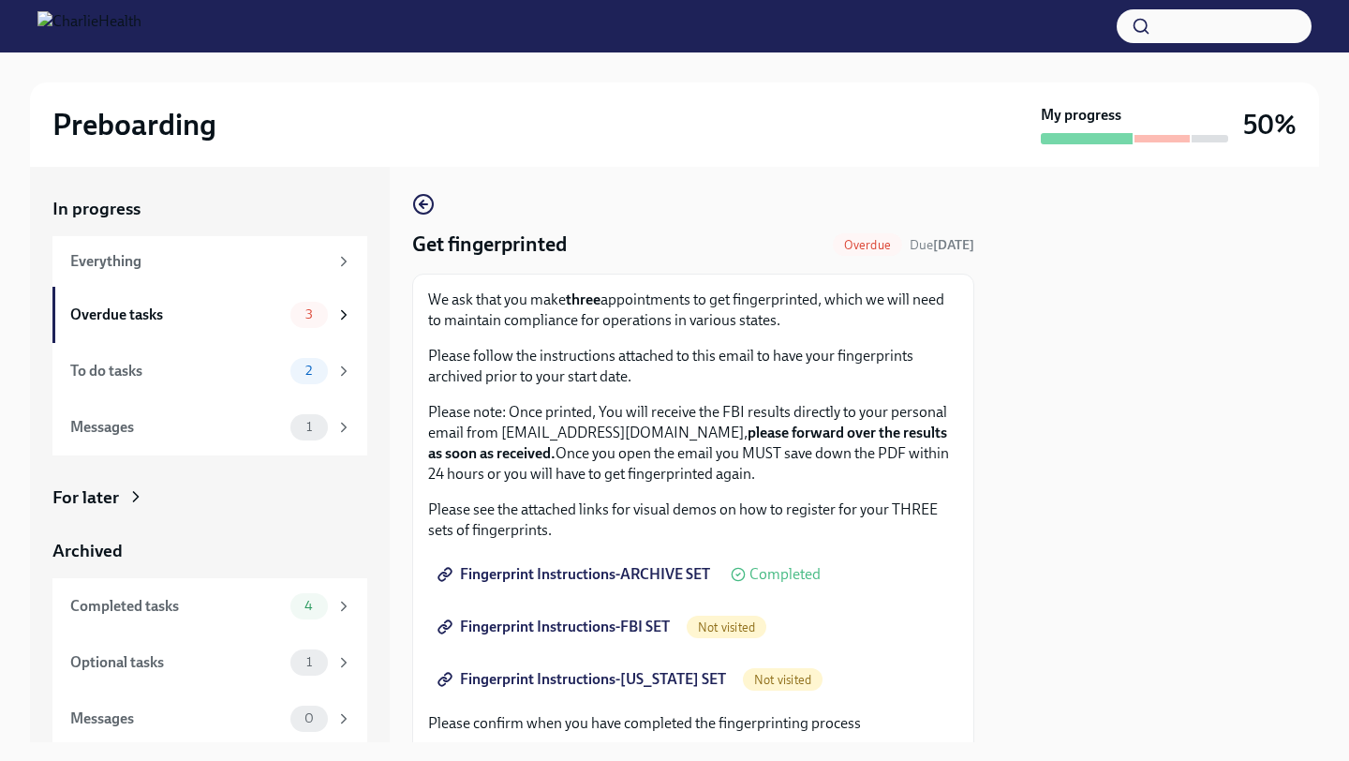
click at [709, 630] on span "Not visited" at bounding box center [727, 627] width 80 height 14
click at [634, 626] on span "Fingerprint Instructions-FBI SET" at bounding box center [555, 626] width 229 height 19
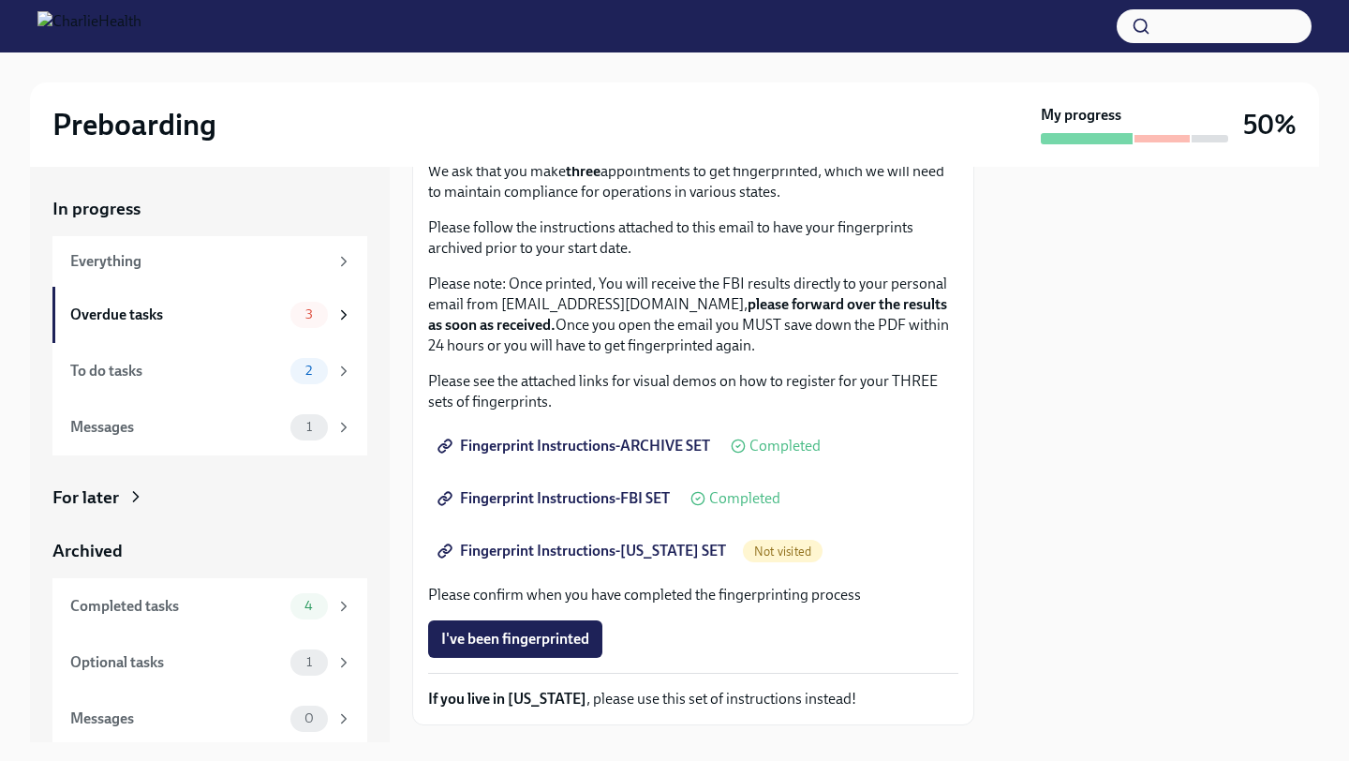
scroll to position [235, 0]
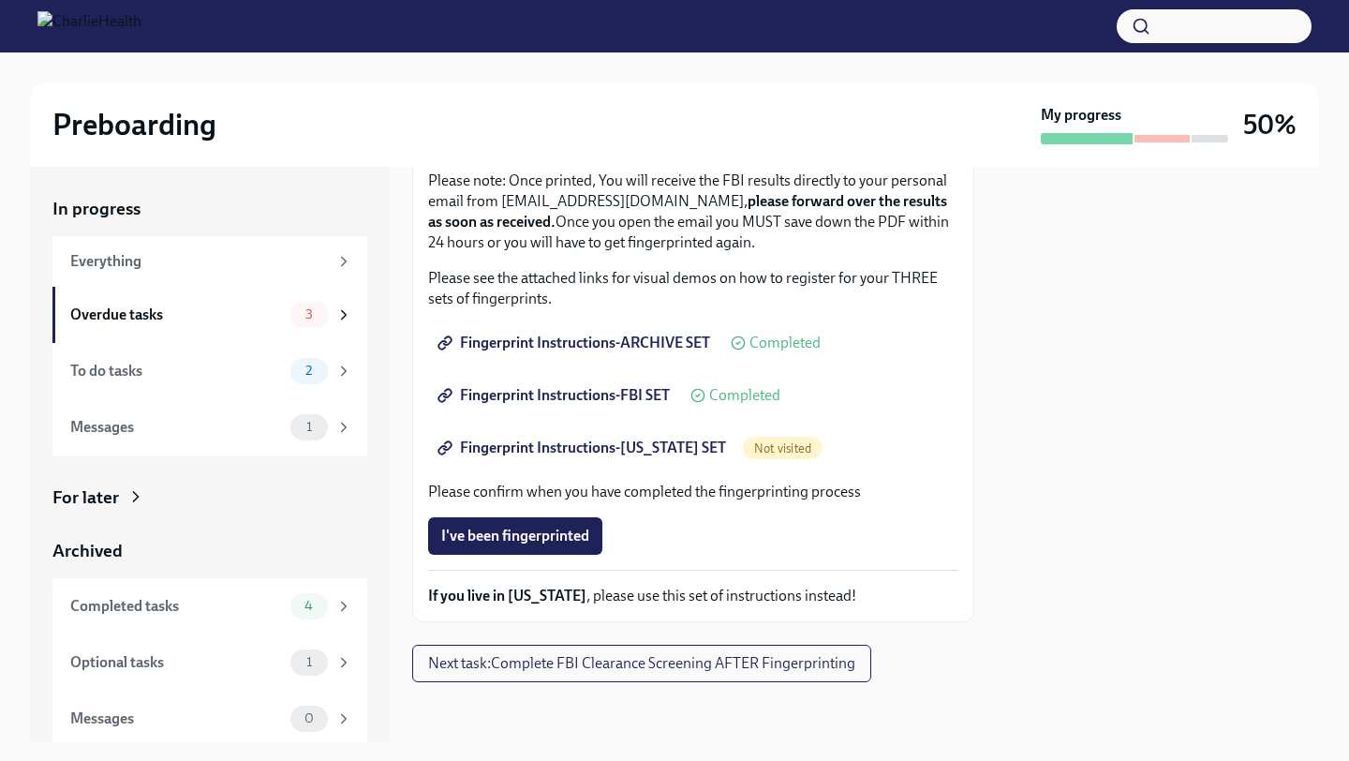
click at [659, 451] on span "Fingerprint Instructions-[US_STATE] SET" at bounding box center [583, 447] width 285 height 19
click at [199, 311] on div "Overdue tasks" at bounding box center [176, 314] width 213 height 21
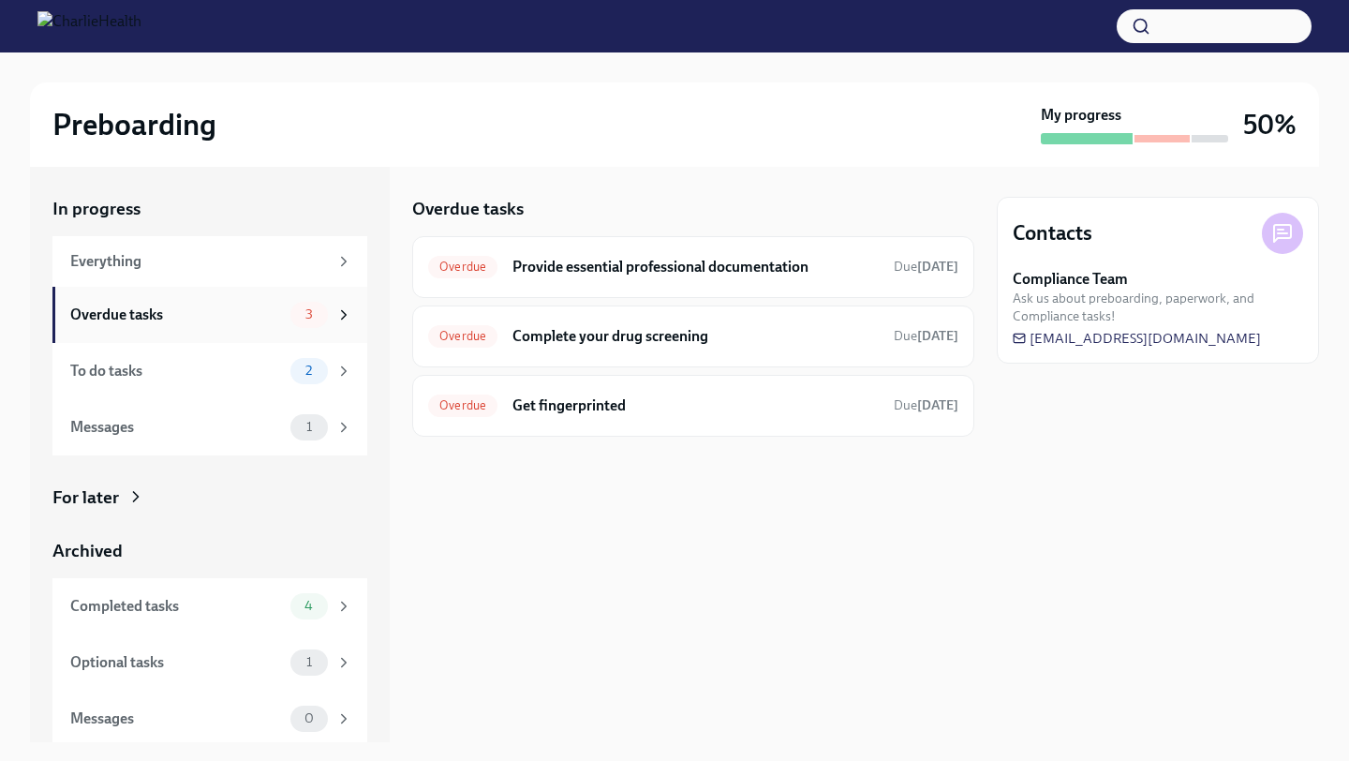
click at [223, 320] on div "Overdue tasks" at bounding box center [176, 314] width 213 height 21
click at [214, 264] on div "Everything" at bounding box center [199, 261] width 258 height 21
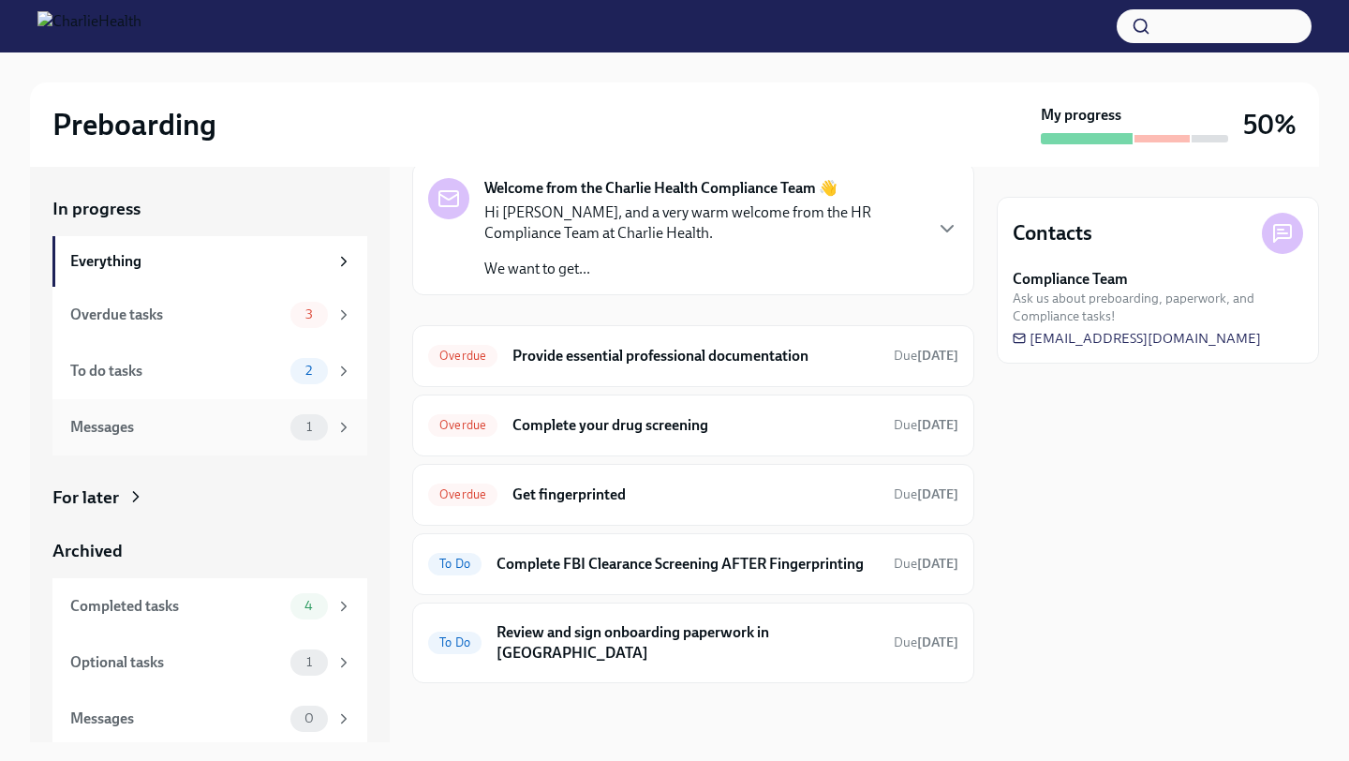
scroll to position [5, 0]
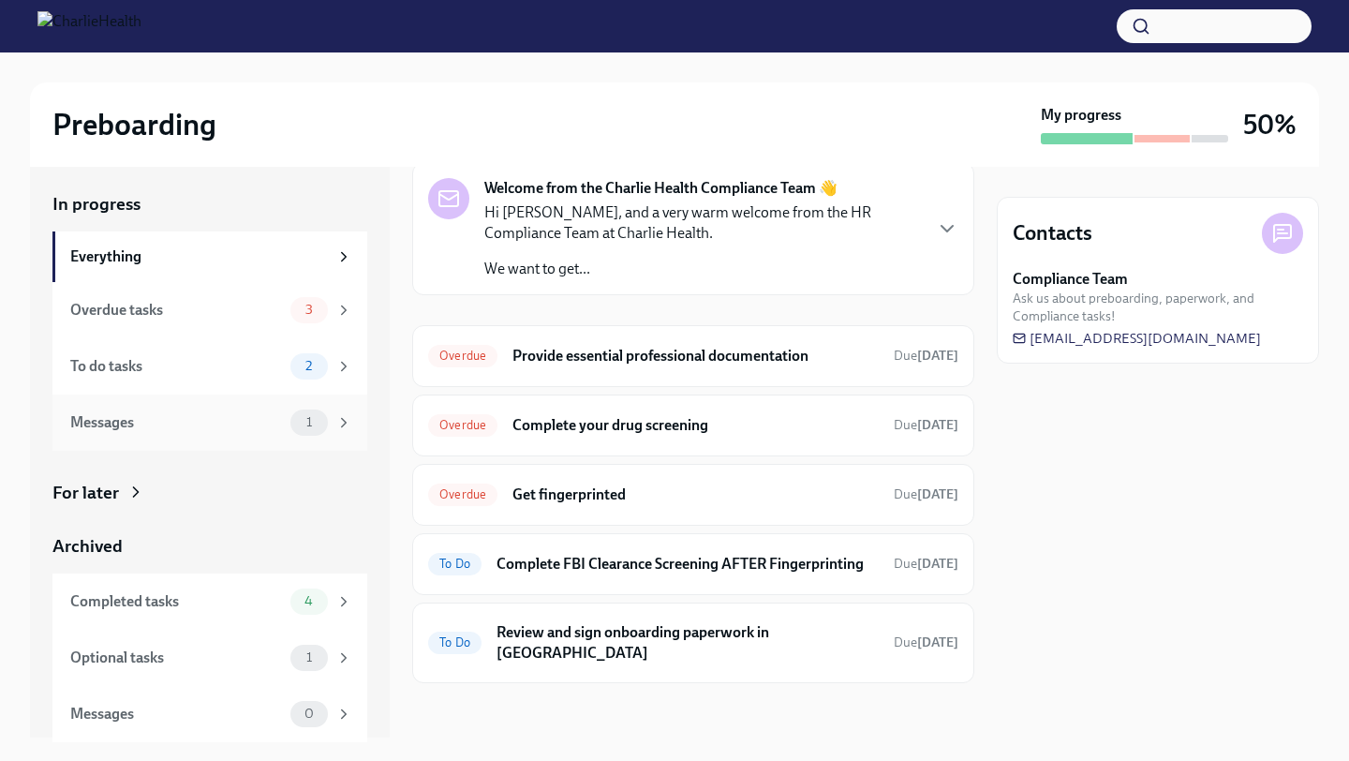
click at [234, 416] on div "Messages" at bounding box center [176, 422] width 213 height 21
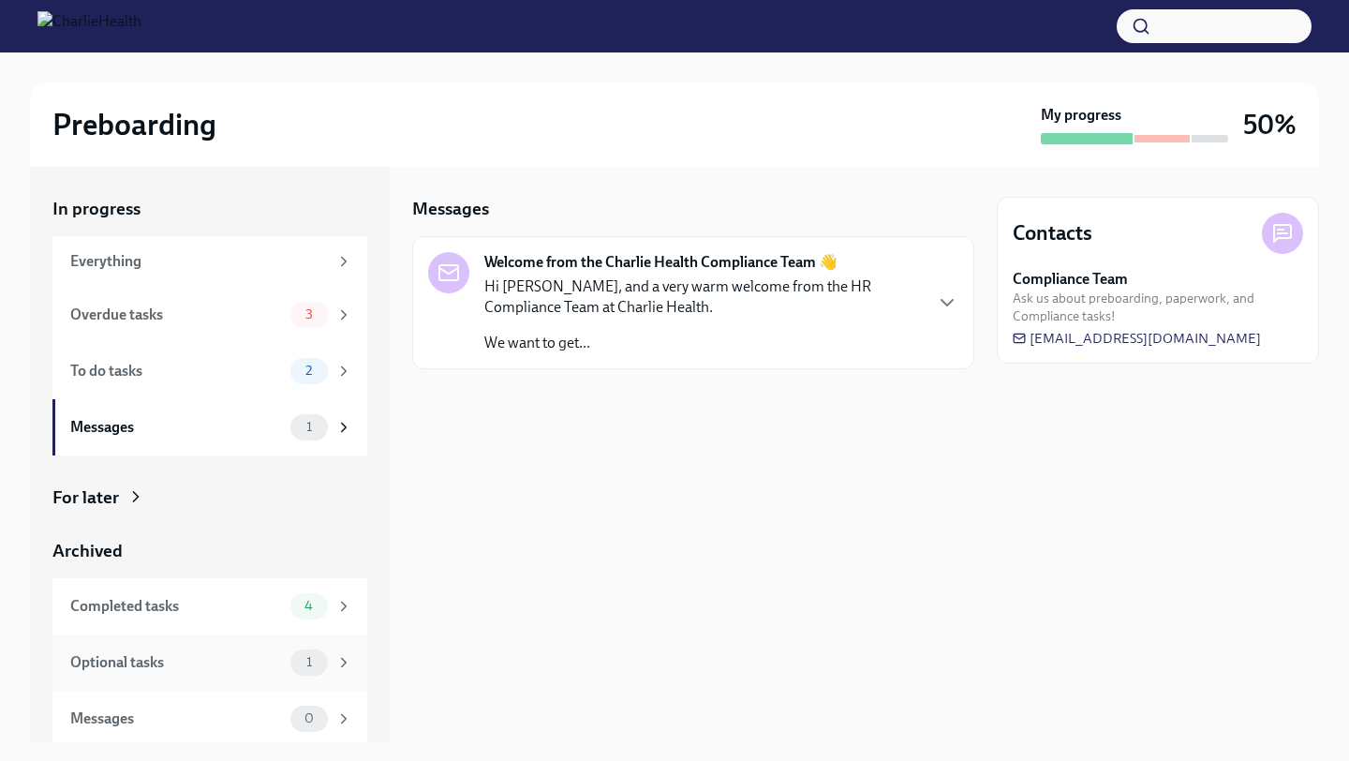
click at [173, 669] on div "Optional tasks" at bounding box center [176, 662] width 213 height 21
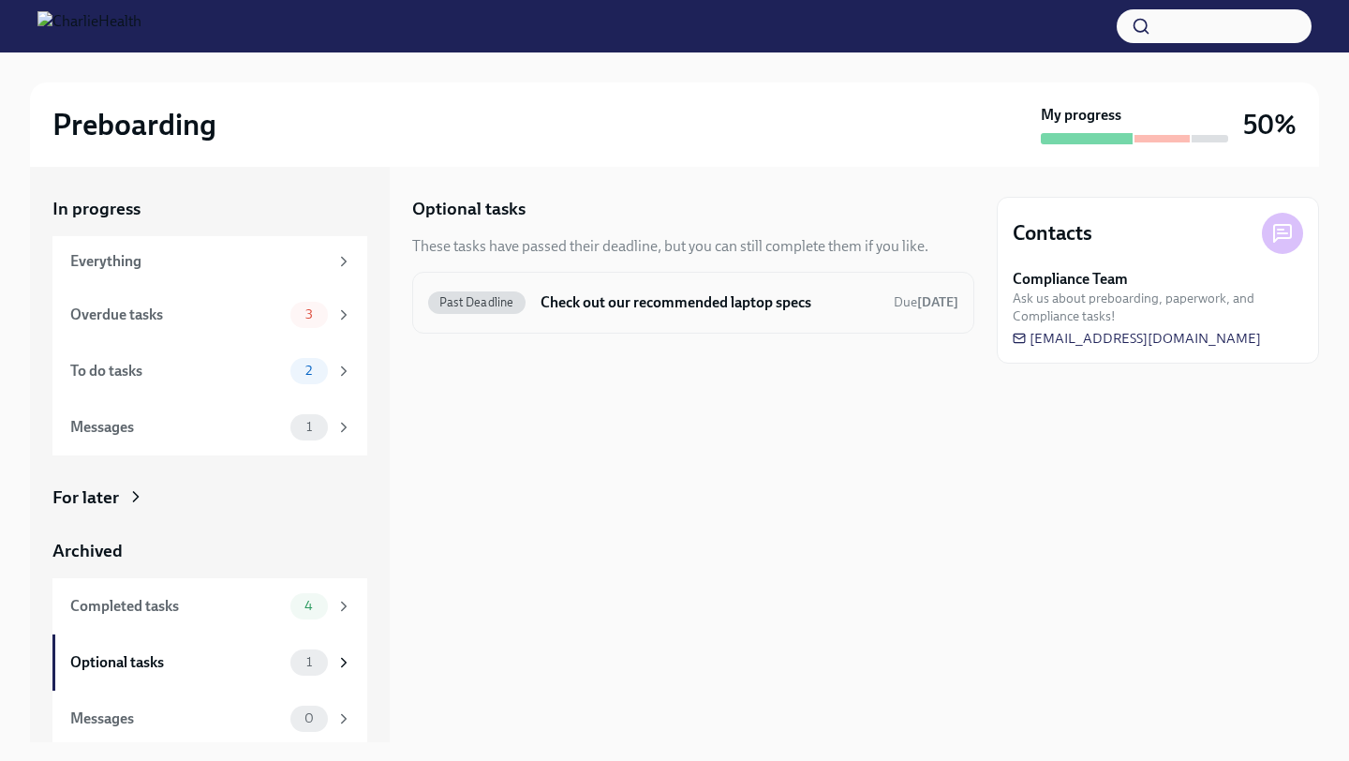
click at [664, 298] on h6 "Check out our recommended laptop specs" at bounding box center [709, 302] width 338 height 21
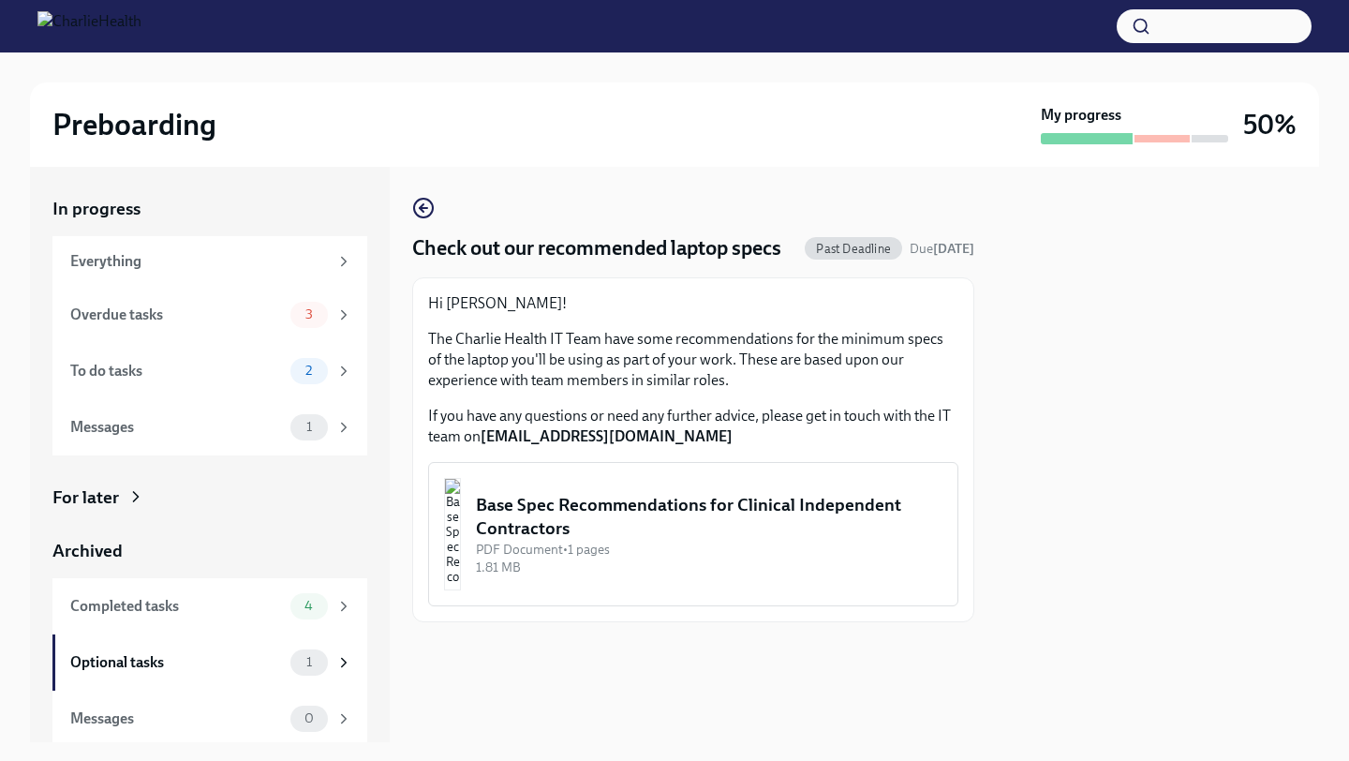
click at [746, 540] on div "Base Spec Recommendations for Clinical Independent Contractors" at bounding box center [709, 517] width 466 height 48
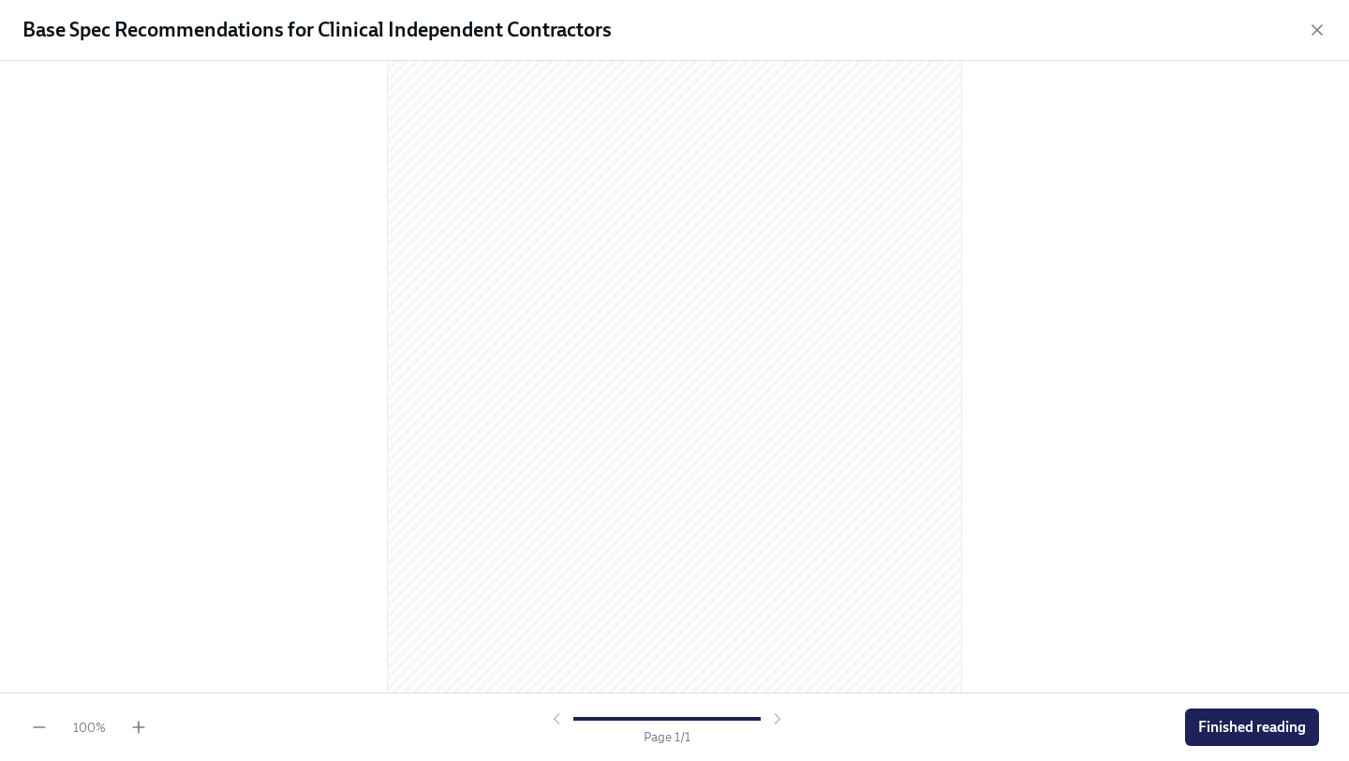
scroll to position [142, 0]
click at [1217, 724] on span "Finished reading" at bounding box center [1252, 726] width 108 height 19
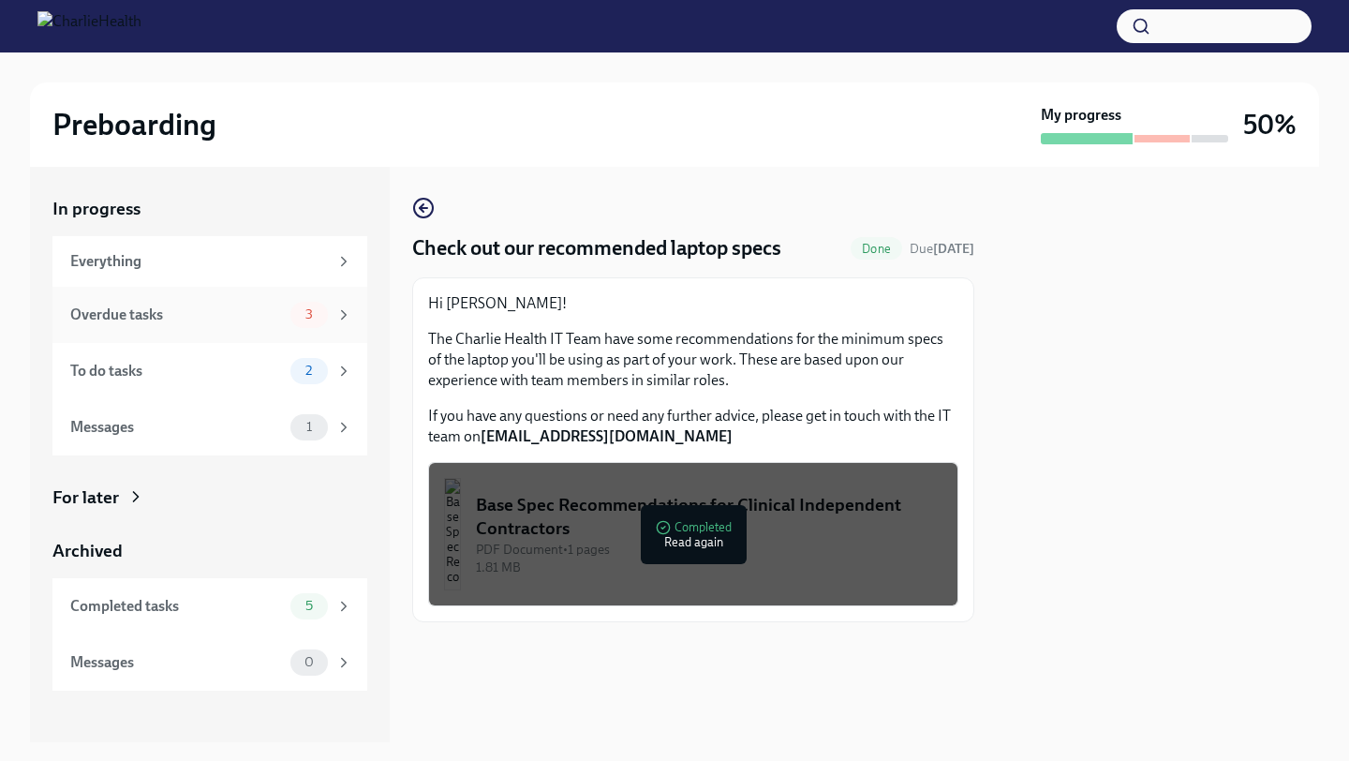
click at [244, 321] on div "Overdue tasks" at bounding box center [176, 314] width 213 height 21
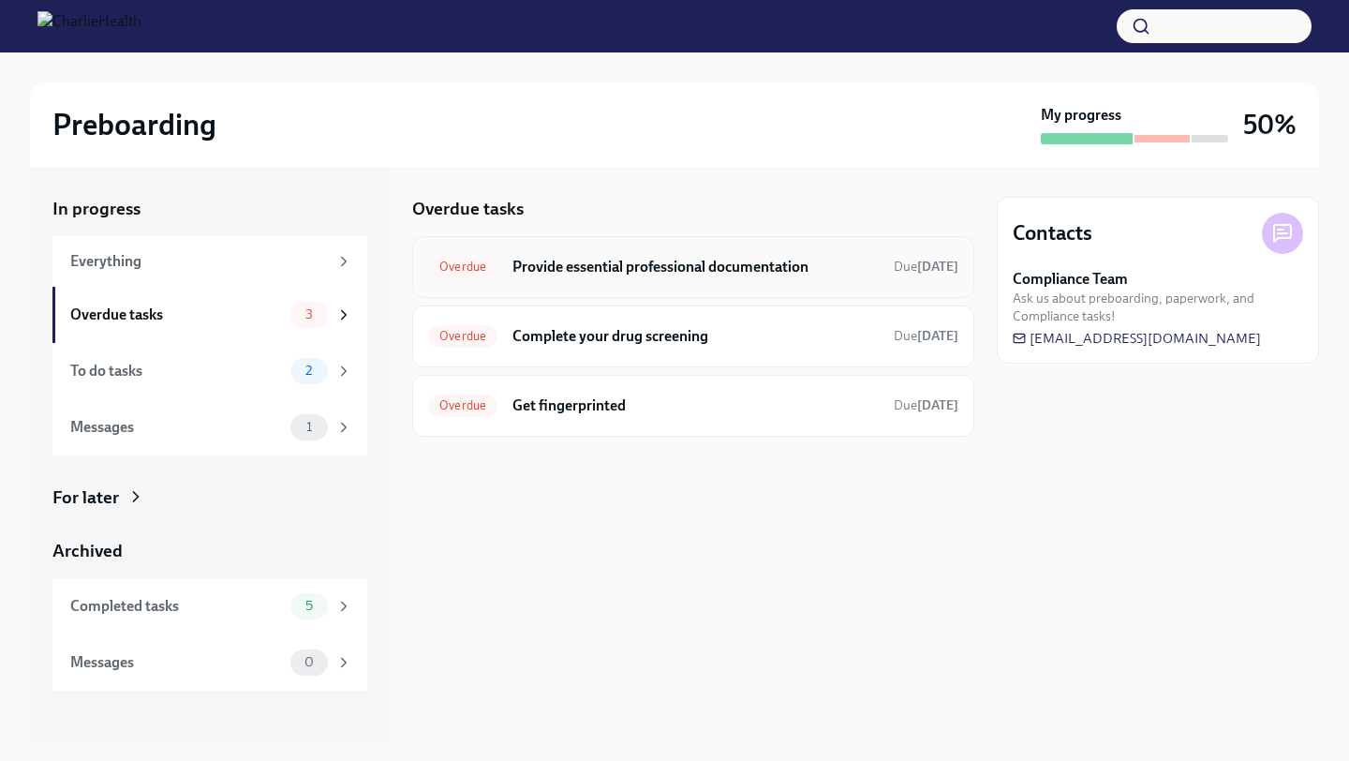
click at [622, 273] on h6 "Provide essential professional documentation" at bounding box center [695, 267] width 366 height 21
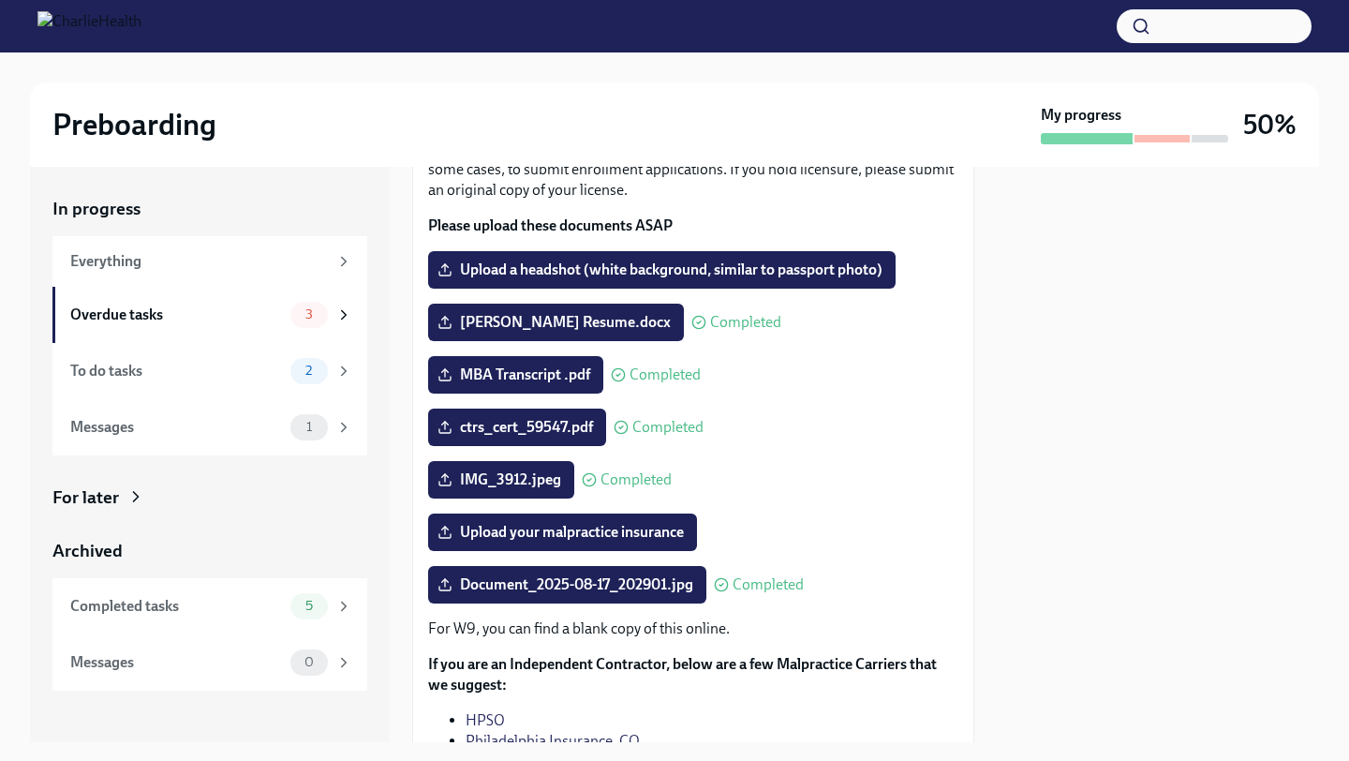
scroll to position [400, 0]
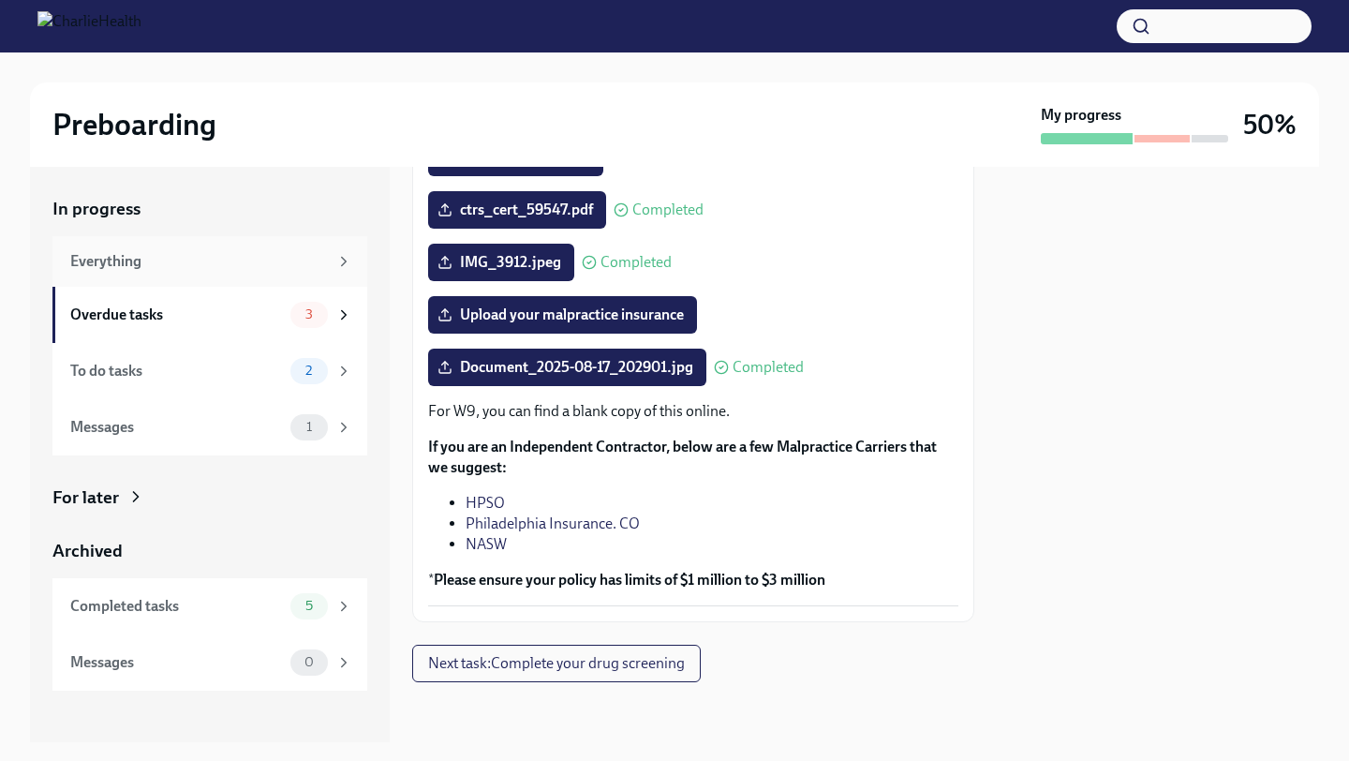
click at [151, 261] on div "Everything" at bounding box center [199, 261] width 258 height 21
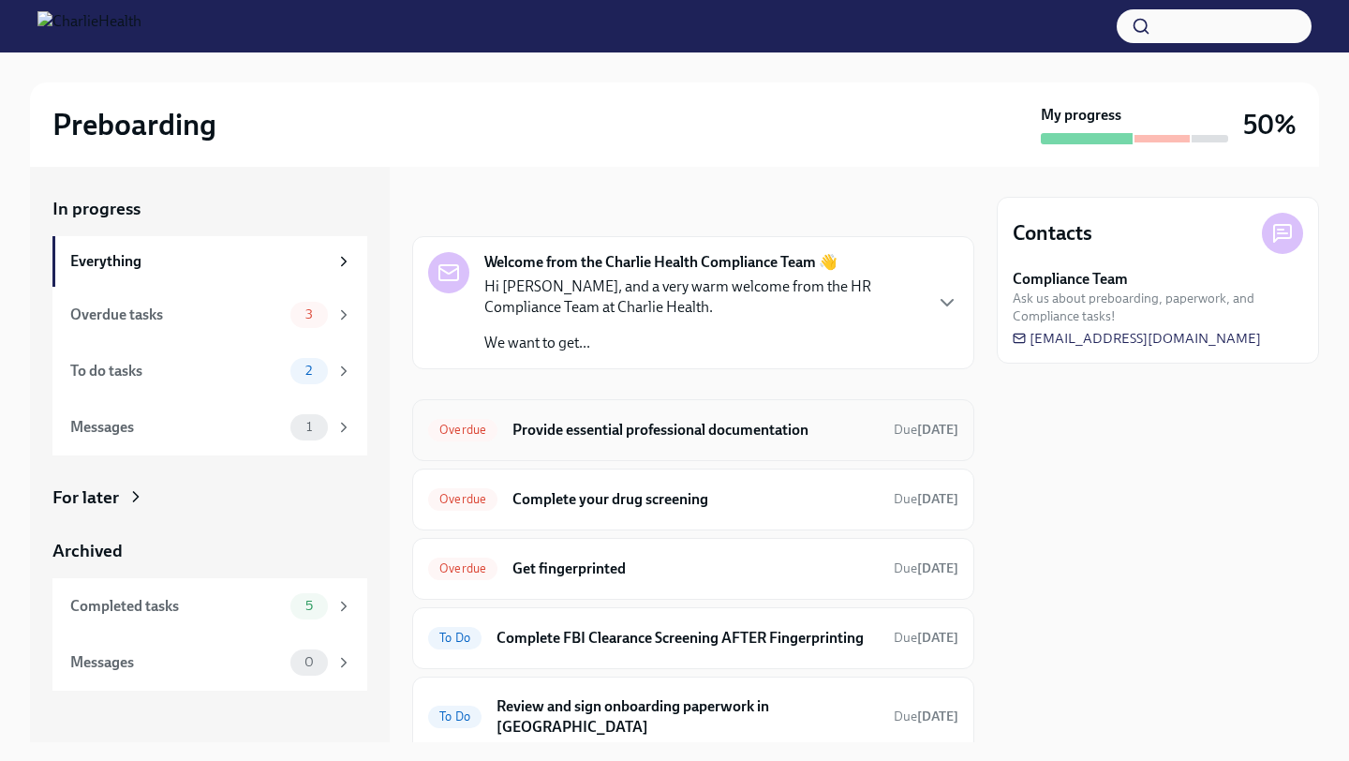
click at [655, 436] on h6 "Provide essential professional documentation" at bounding box center [695, 430] width 366 height 21
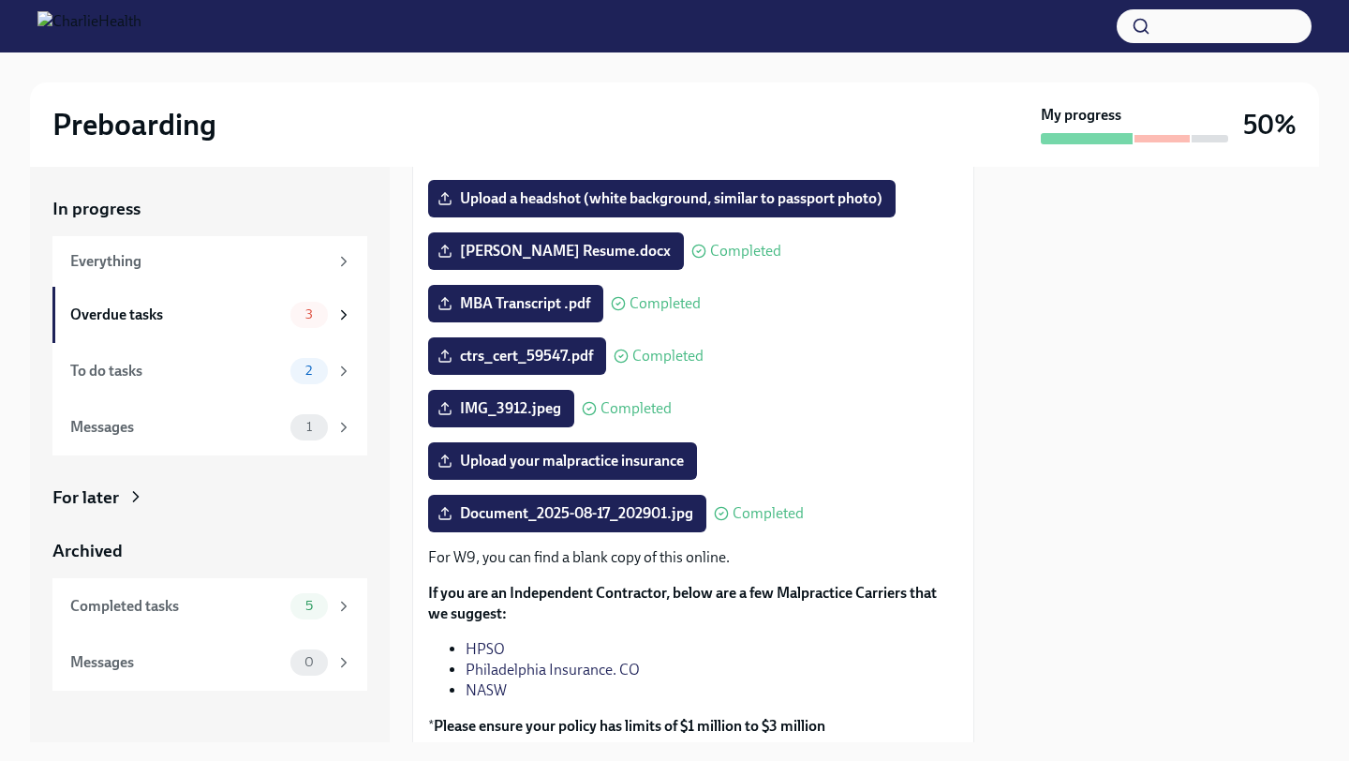
scroll to position [400, 0]
